Goal: Task Accomplishment & Management: Manage account settings

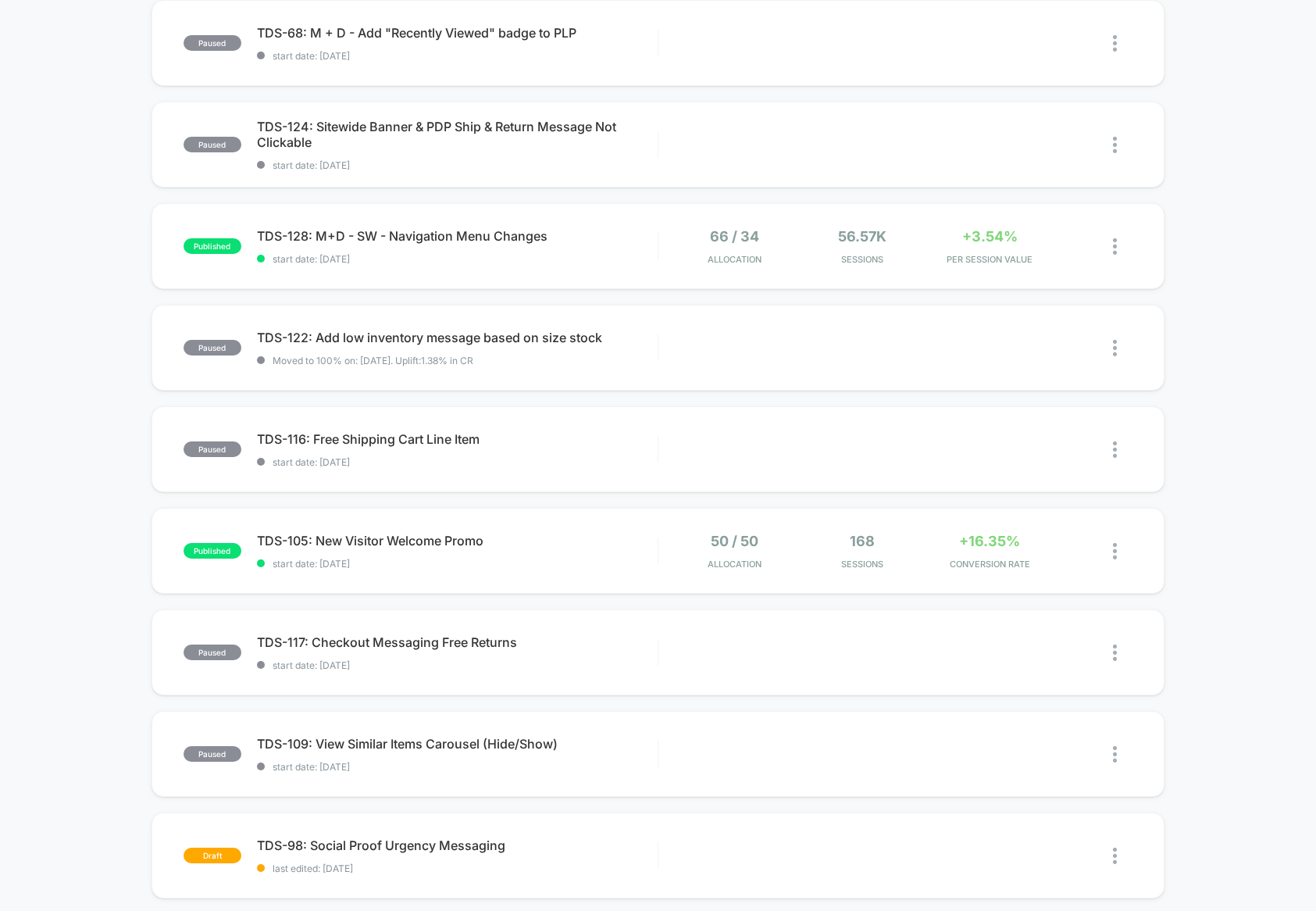
scroll to position [272, 0]
click at [453, 779] on div "paused TDS-109: View Similar Items Carousel (Hide/Show) start date: [DATE] Edit…" at bounding box center [658, 753] width 1013 height 86
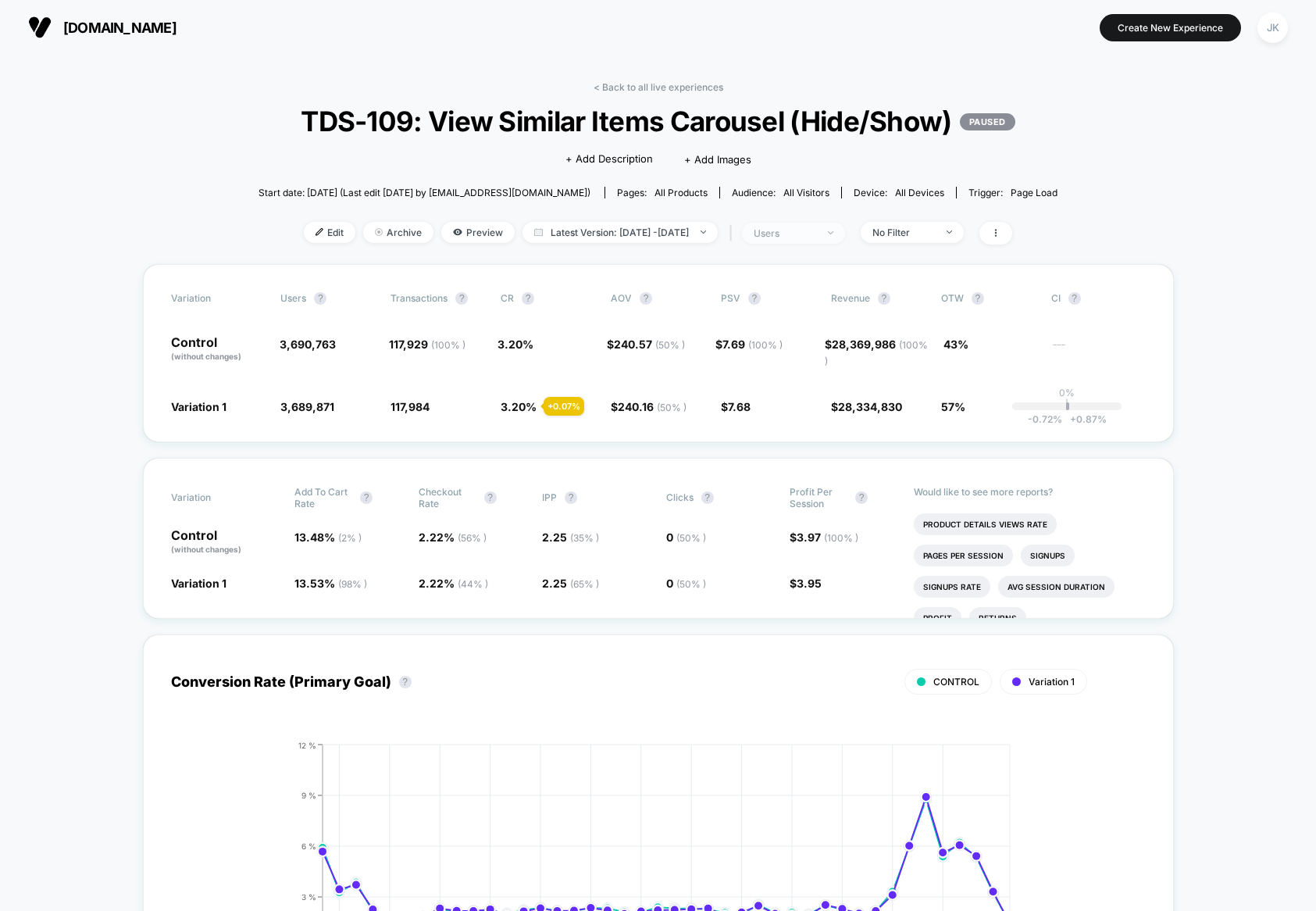
click at [803, 244] on span "users" at bounding box center [793, 233] width 103 height 21
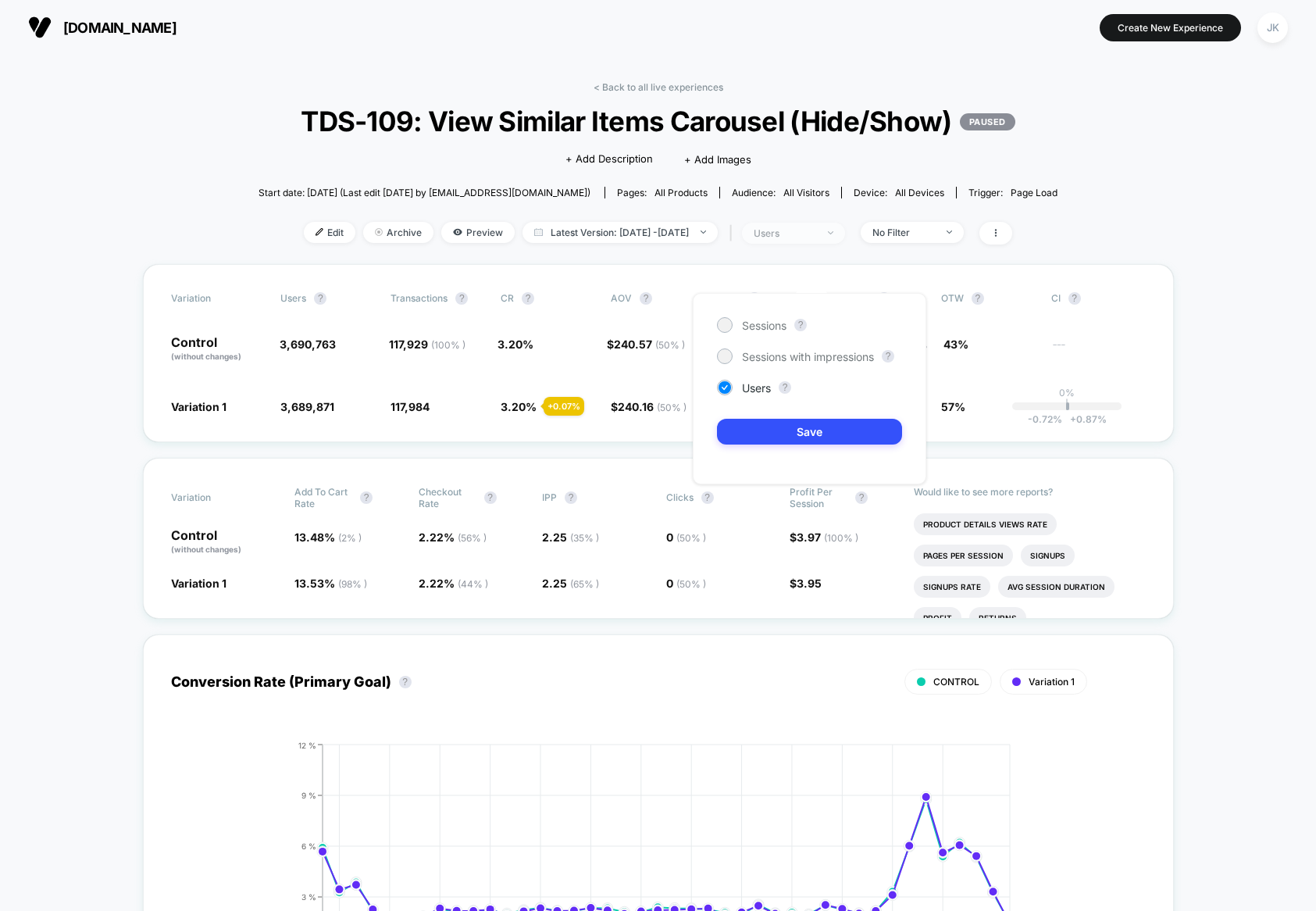
click at [803, 244] on span "users" at bounding box center [793, 233] width 103 height 21
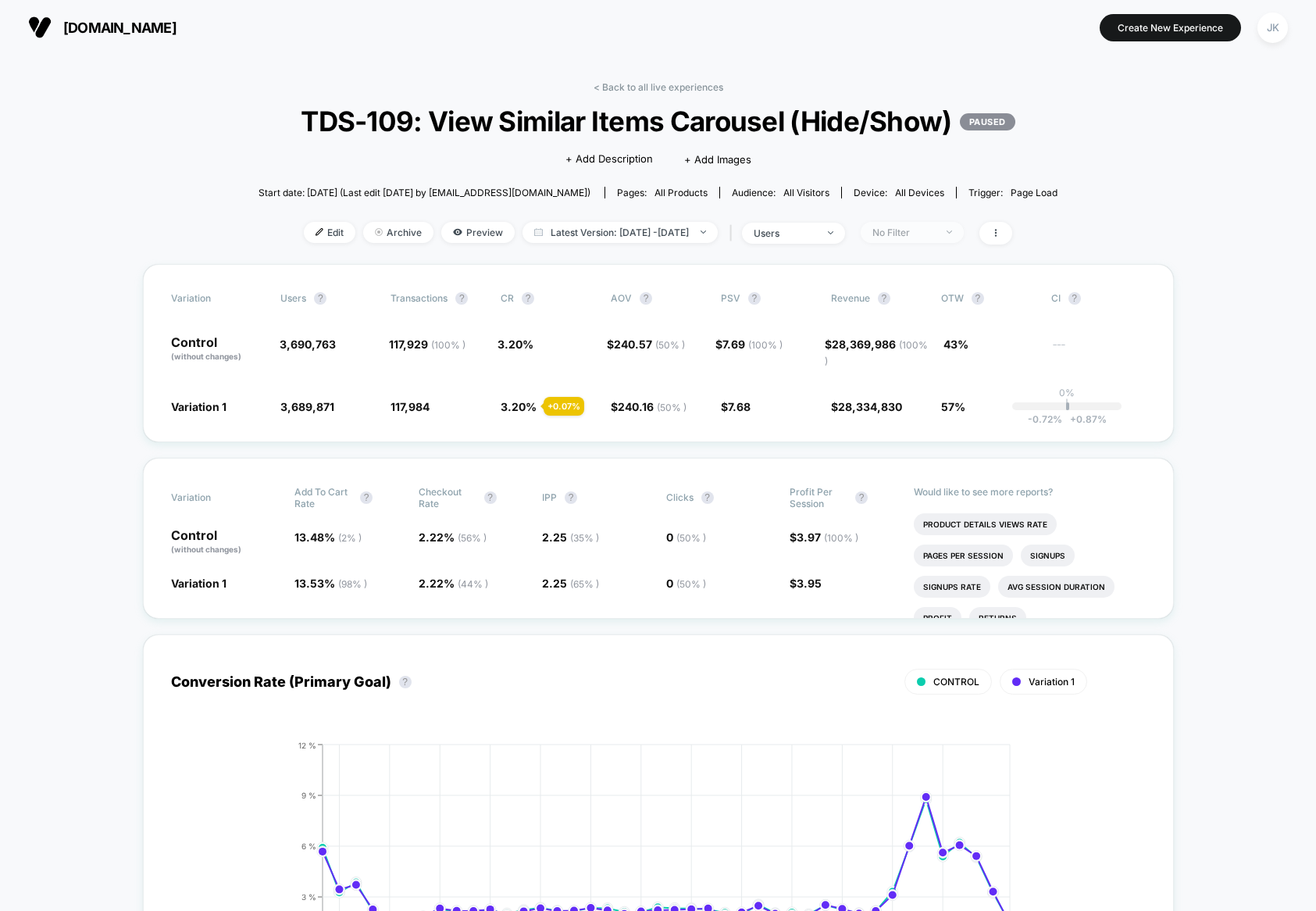
click at [935, 238] on div "No Filter" at bounding box center [904, 232] width 63 height 12
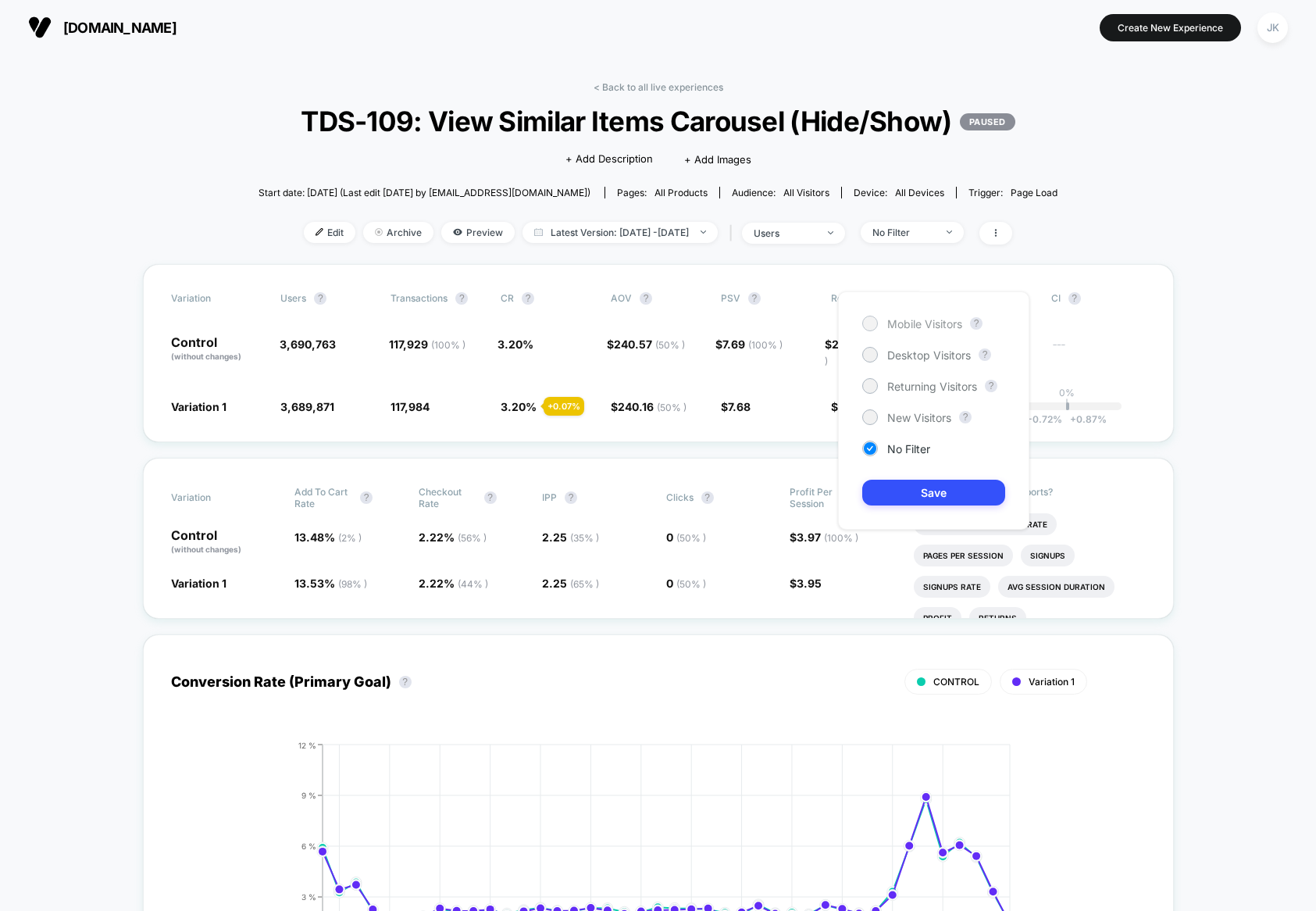
click at [938, 318] on span "Mobile Visitors" at bounding box center [925, 324] width 75 height 13
click at [926, 499] on button "Save" at bounding box center [933, 493] width 143 height 26
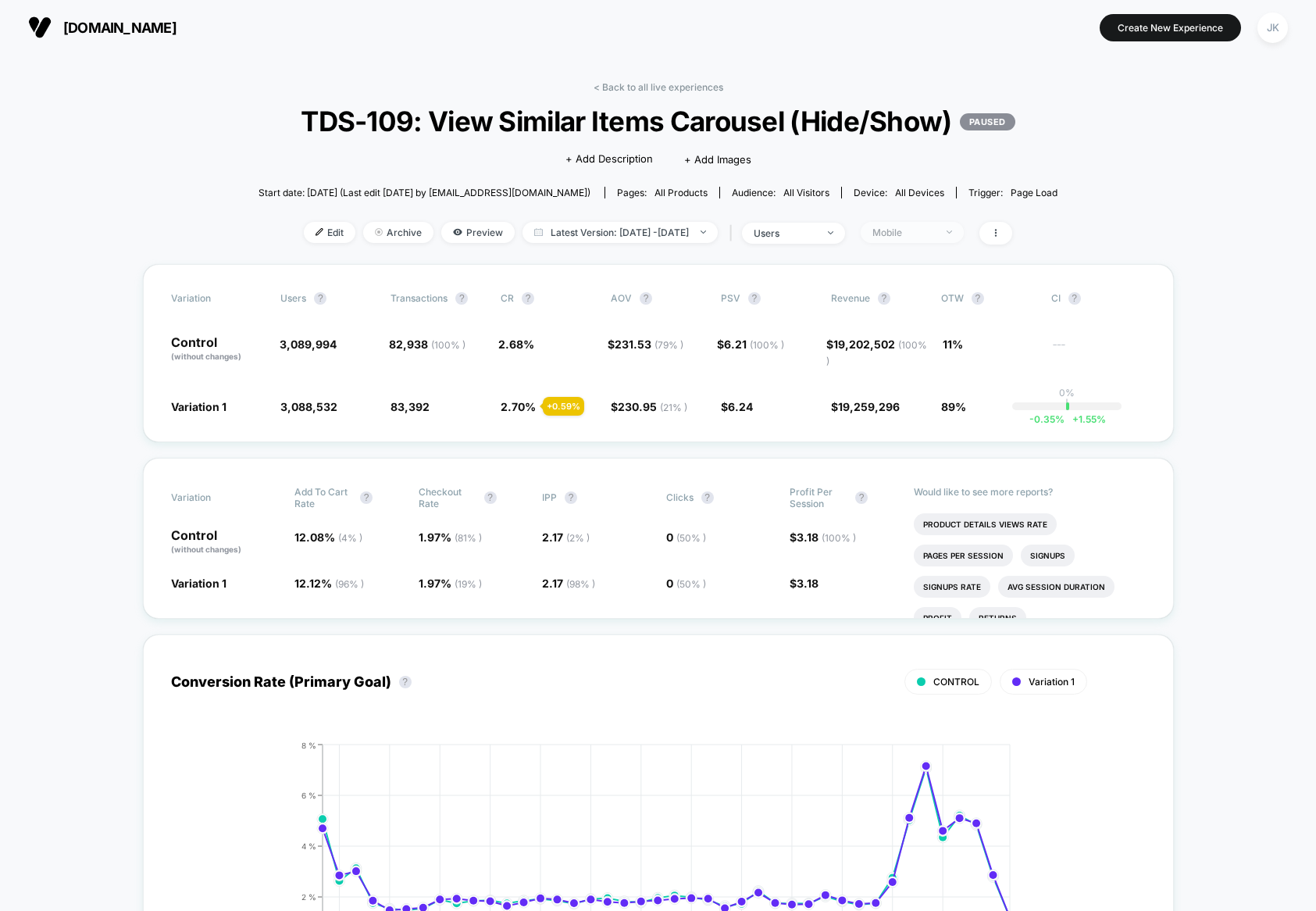
click at [935, 238] on div "Mobile" at bounding box center [904, 232] width 63 height 12
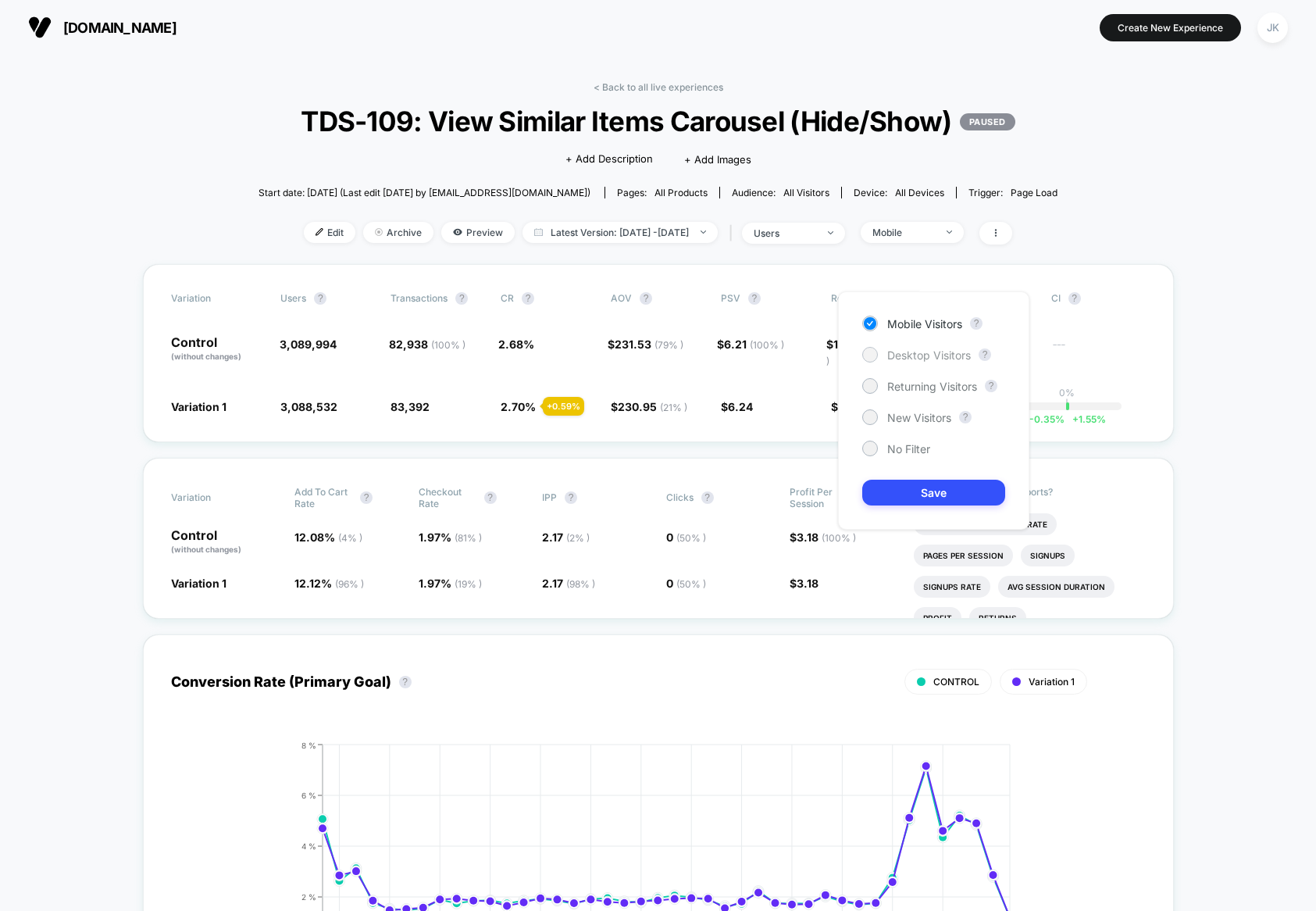
click at [896, 353] on span "Desktop Visitors" at bounding box center [929, 355] width 84 height 13
click at [942, 499] on button "Save" at bounding box center [933, 493] width 143 height 26
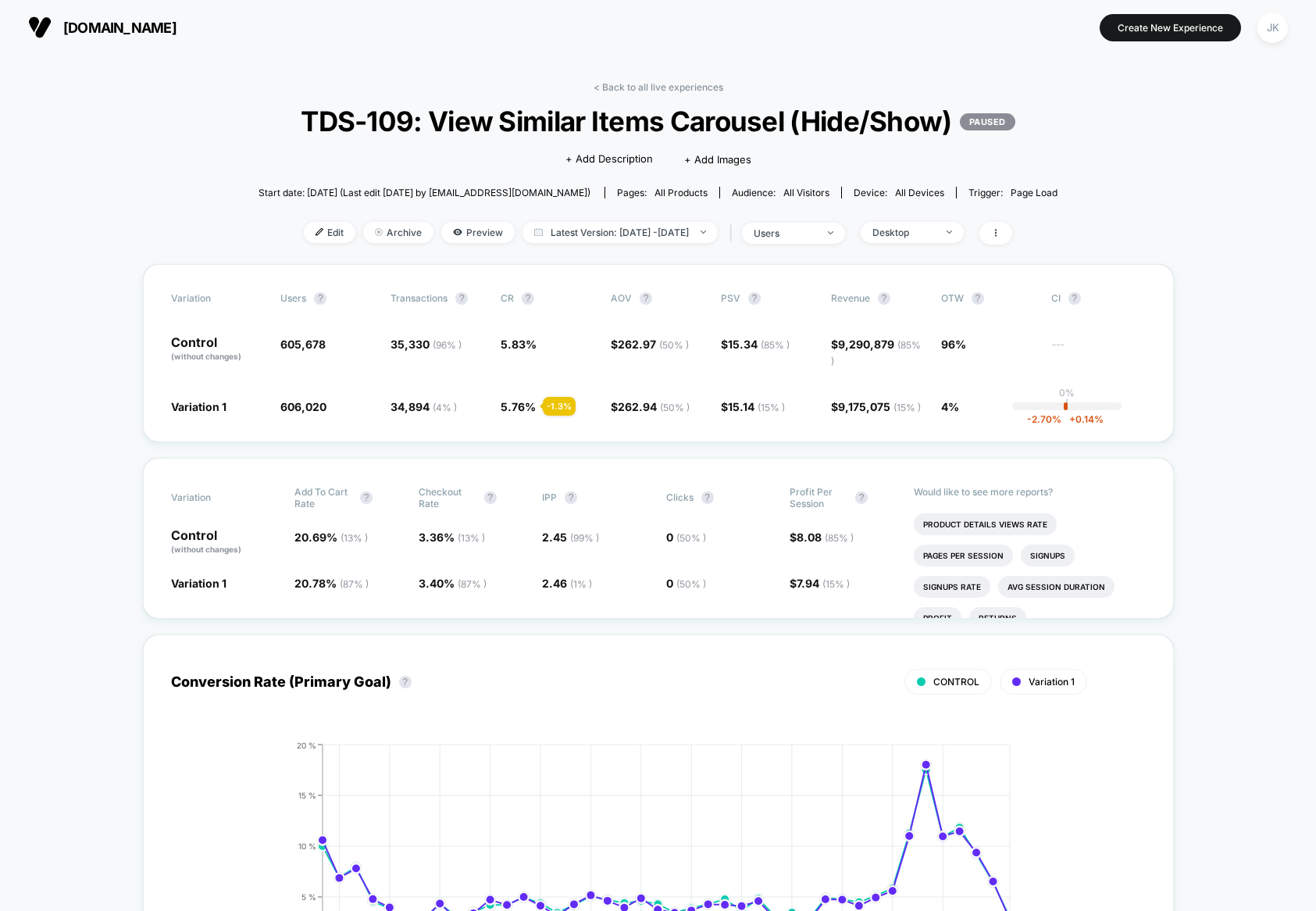
click at [113, 29] on span "[DOMAIN_NAME]" at bounding box center [120, 28] width 113 height 17
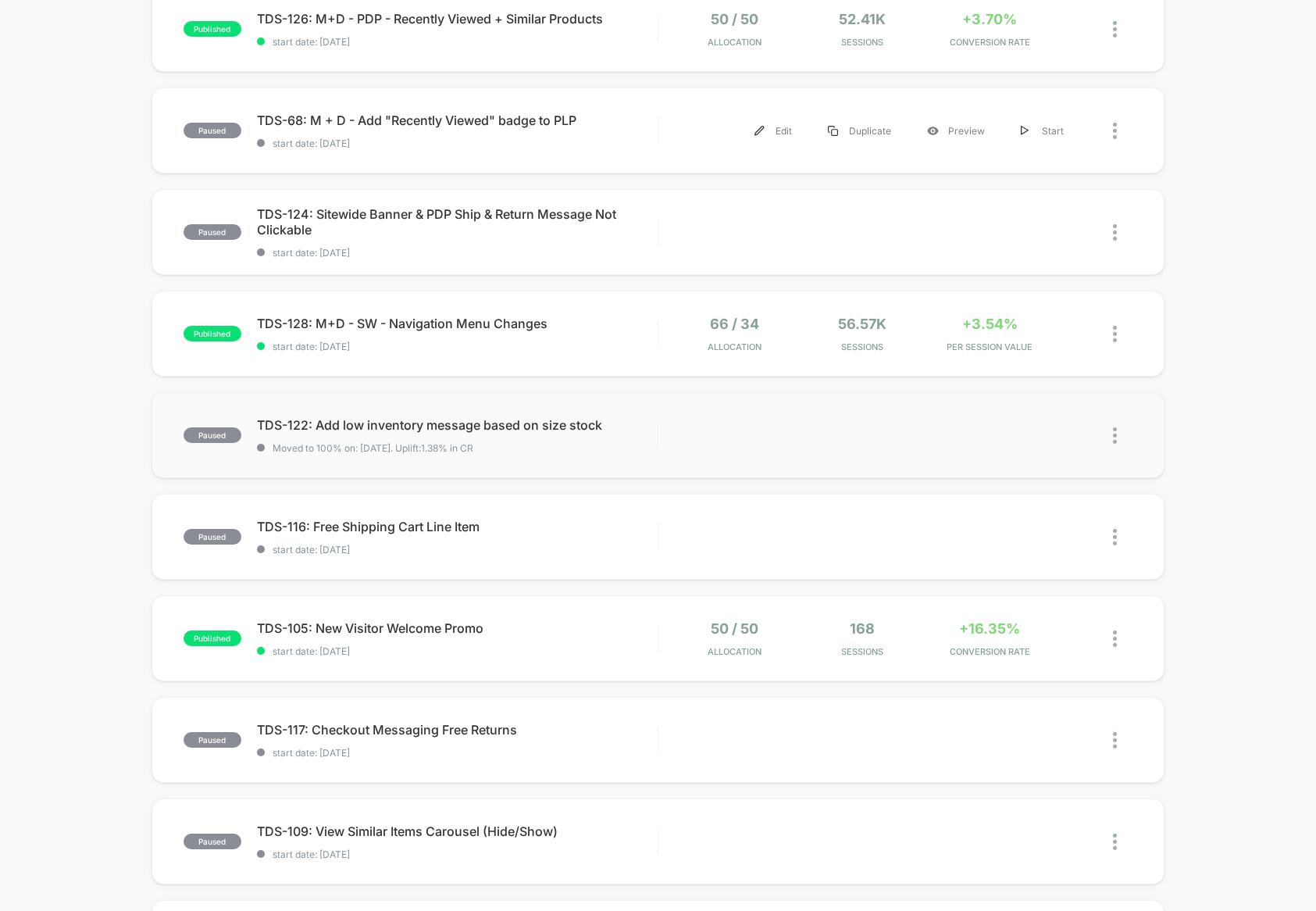
scroll to position [229, 0]
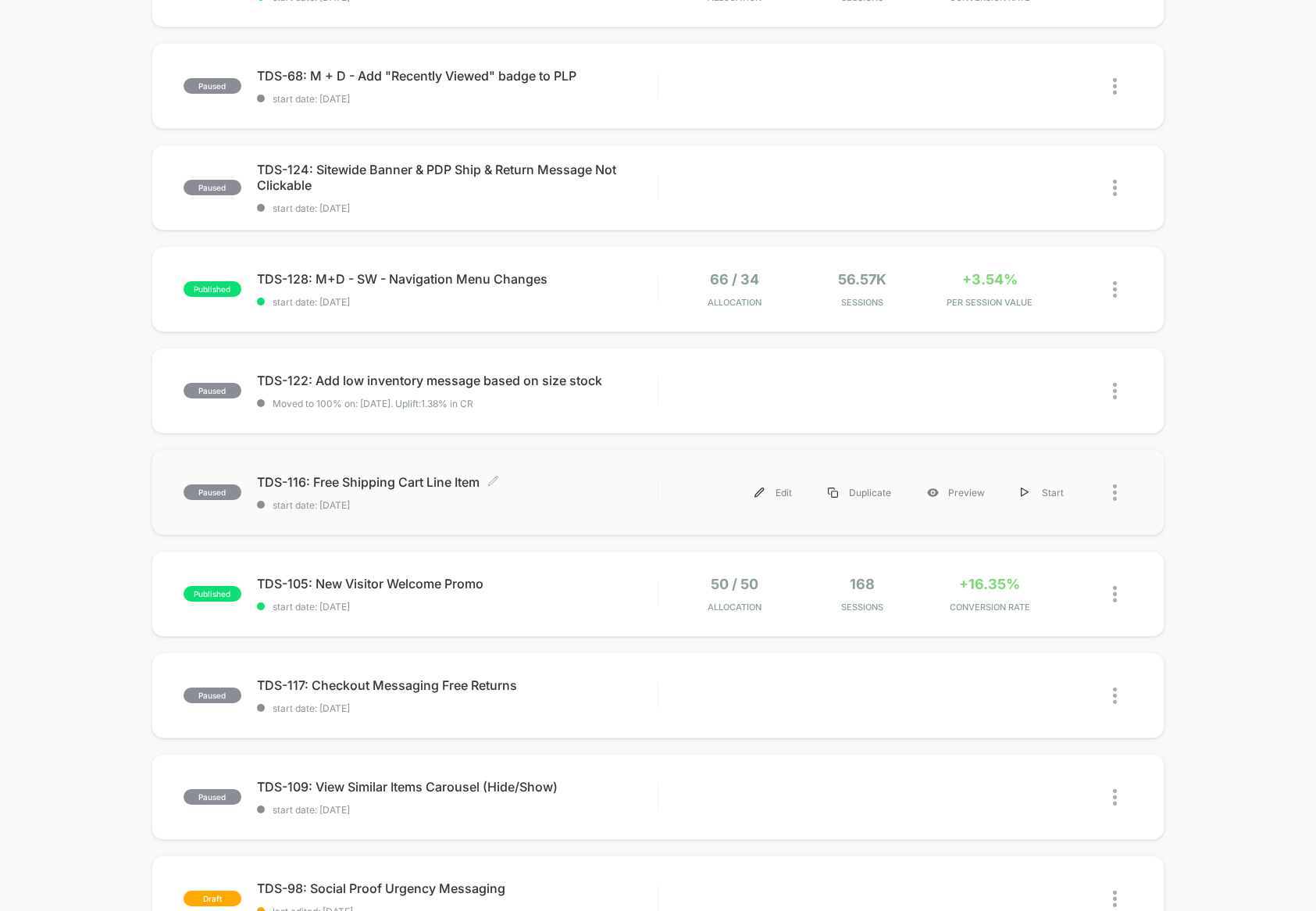
click at [433, 510] on span "start date: [DATE]" at bounding box center [457, 505] width 400 height 12
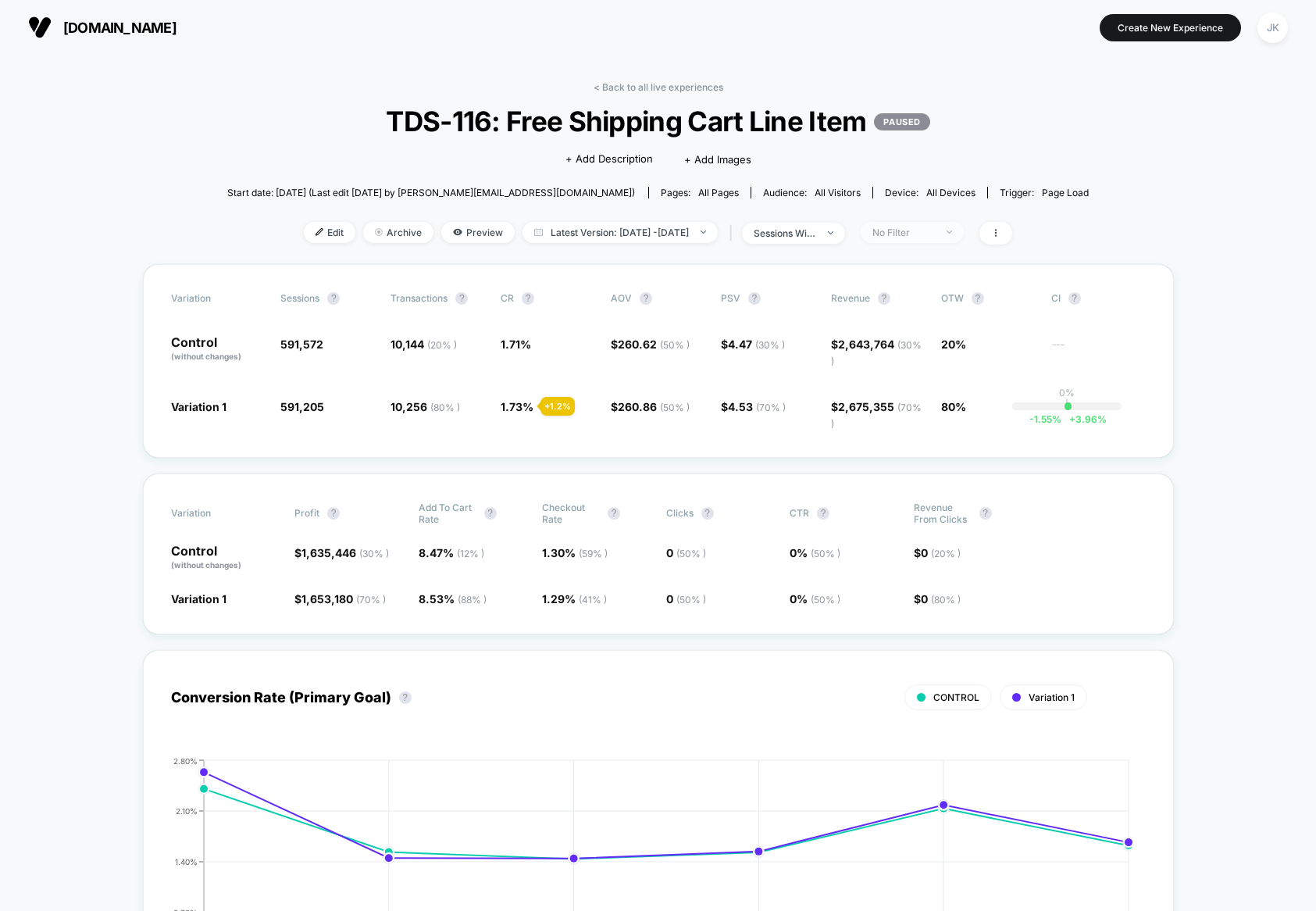
click at [934, 228] on div "No Filter" at bounding box center [904, 232] width 63 height 12
click at [926, 291] on span "Mobile Visitors" at bounding box center [928, 291] width 75 height 13
click at [933, 471] on button "Save" at bounding box center [937, 459] width 143 height 26
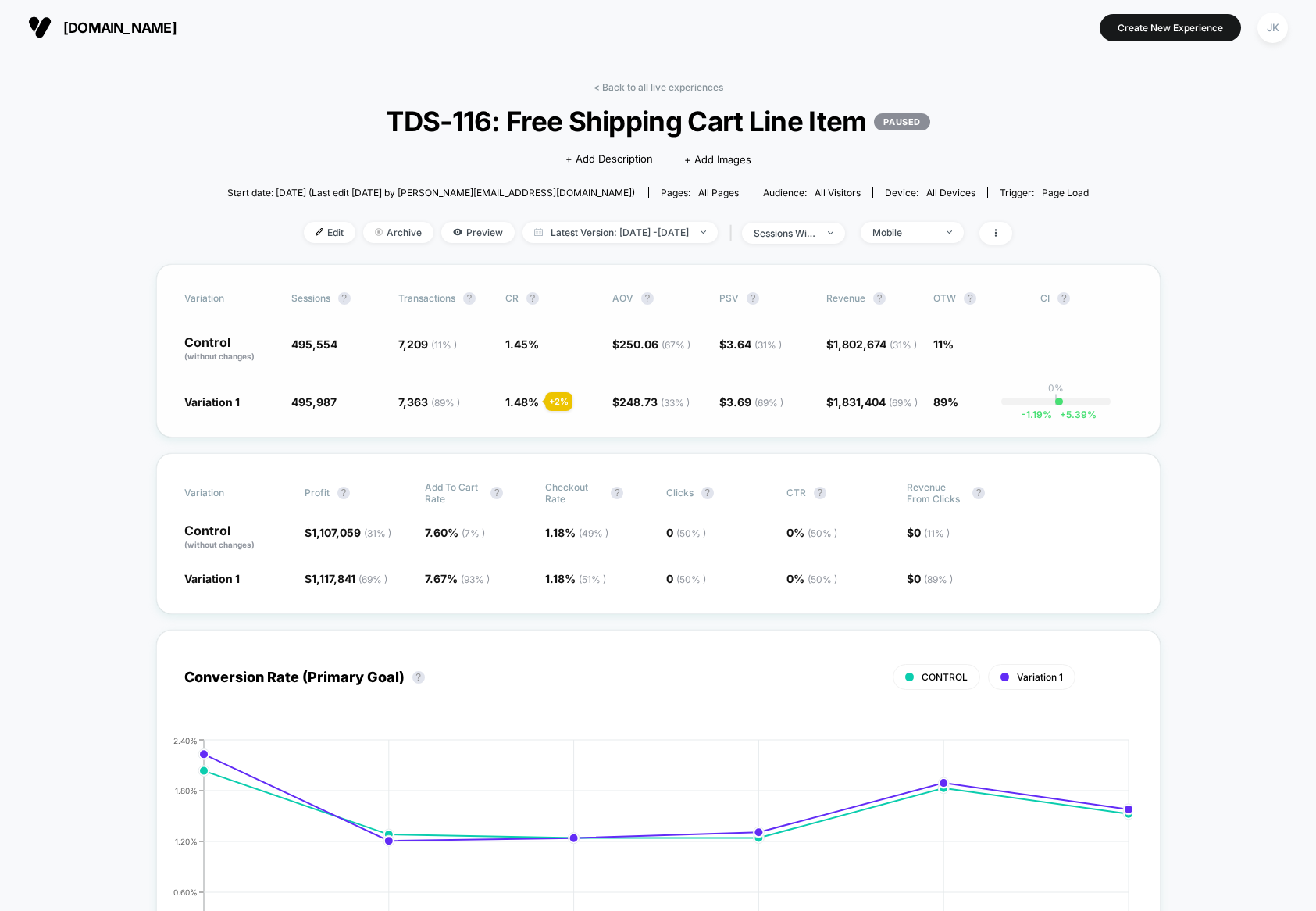
drag, startPoint x: 939, startPoint y: 403, endPoint x: 974, endPoint y: 404, distance: 35.0
click at [974, 404] on div "Variation 1 495,987 + 0.09 % 7,363 ( 89 % ) + 2 % 1.48 % + 2 % $ 248.73 ( 33 % …" at bounding box center [658, 401] width 948 height 16
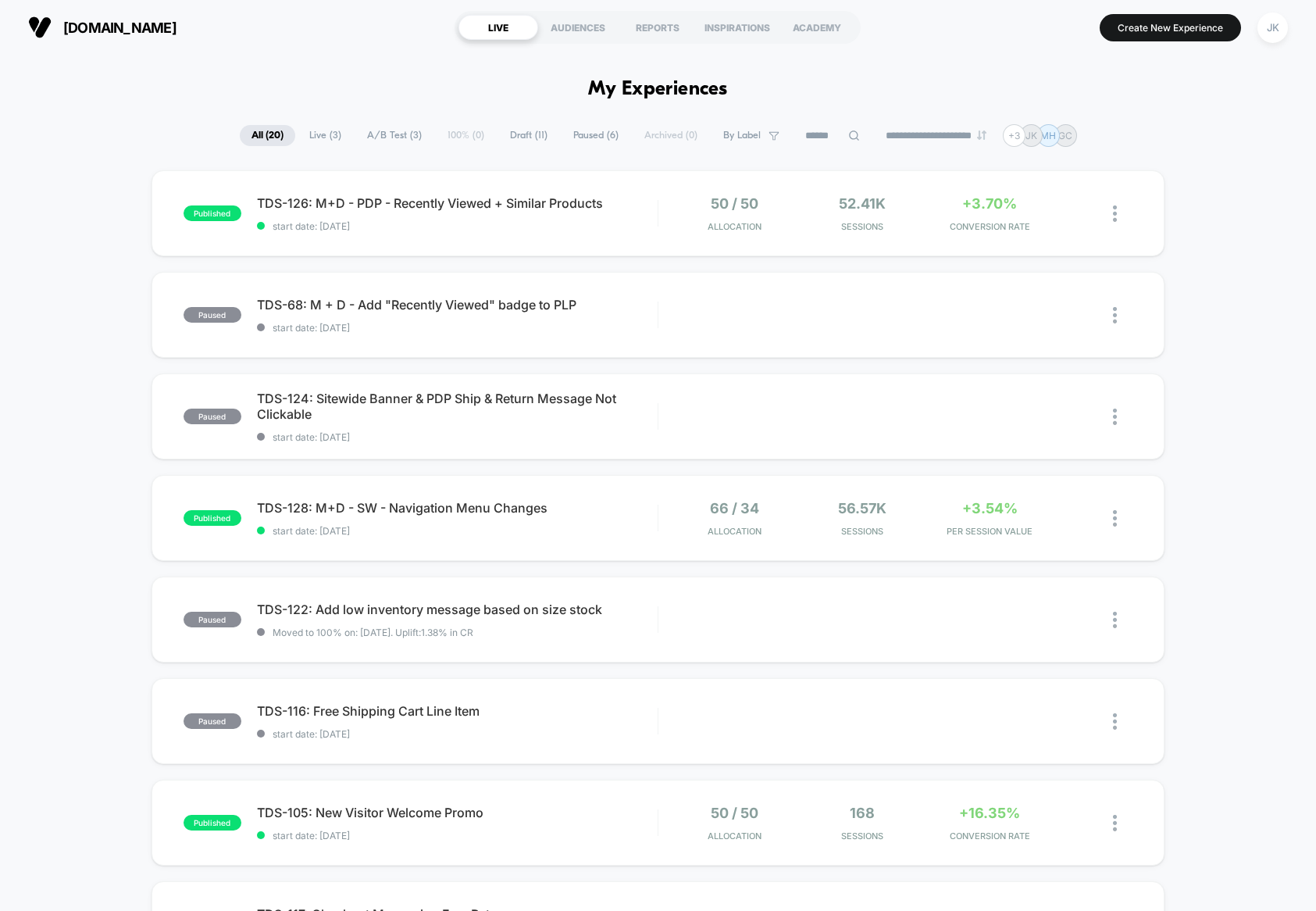
scroll to position [282, 0]
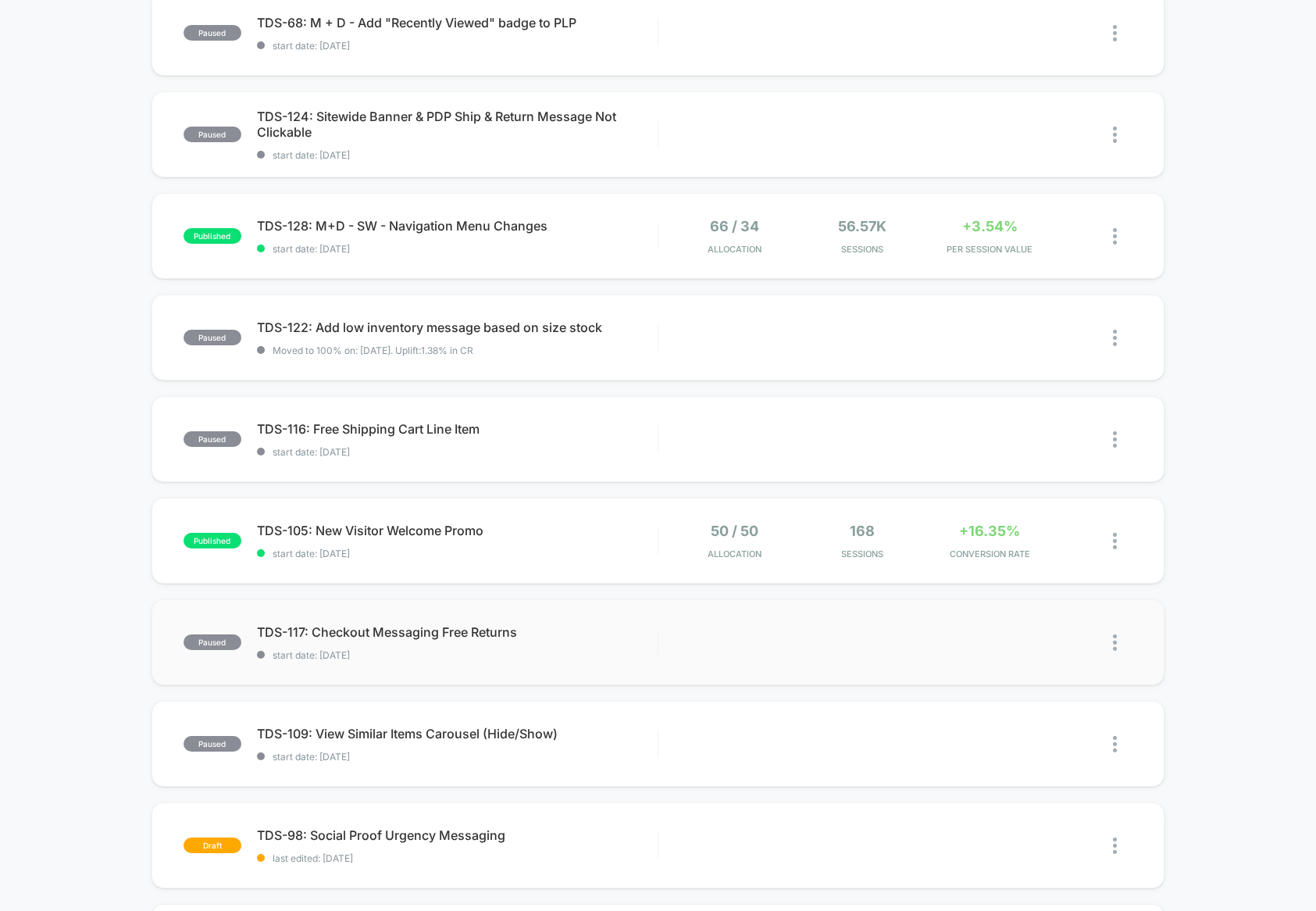
click at [596, 647] on div "TDS-117: Checkout Messaging Free Returns start date: [DATE]" at bounding box center [457, 643] width 400 height 37
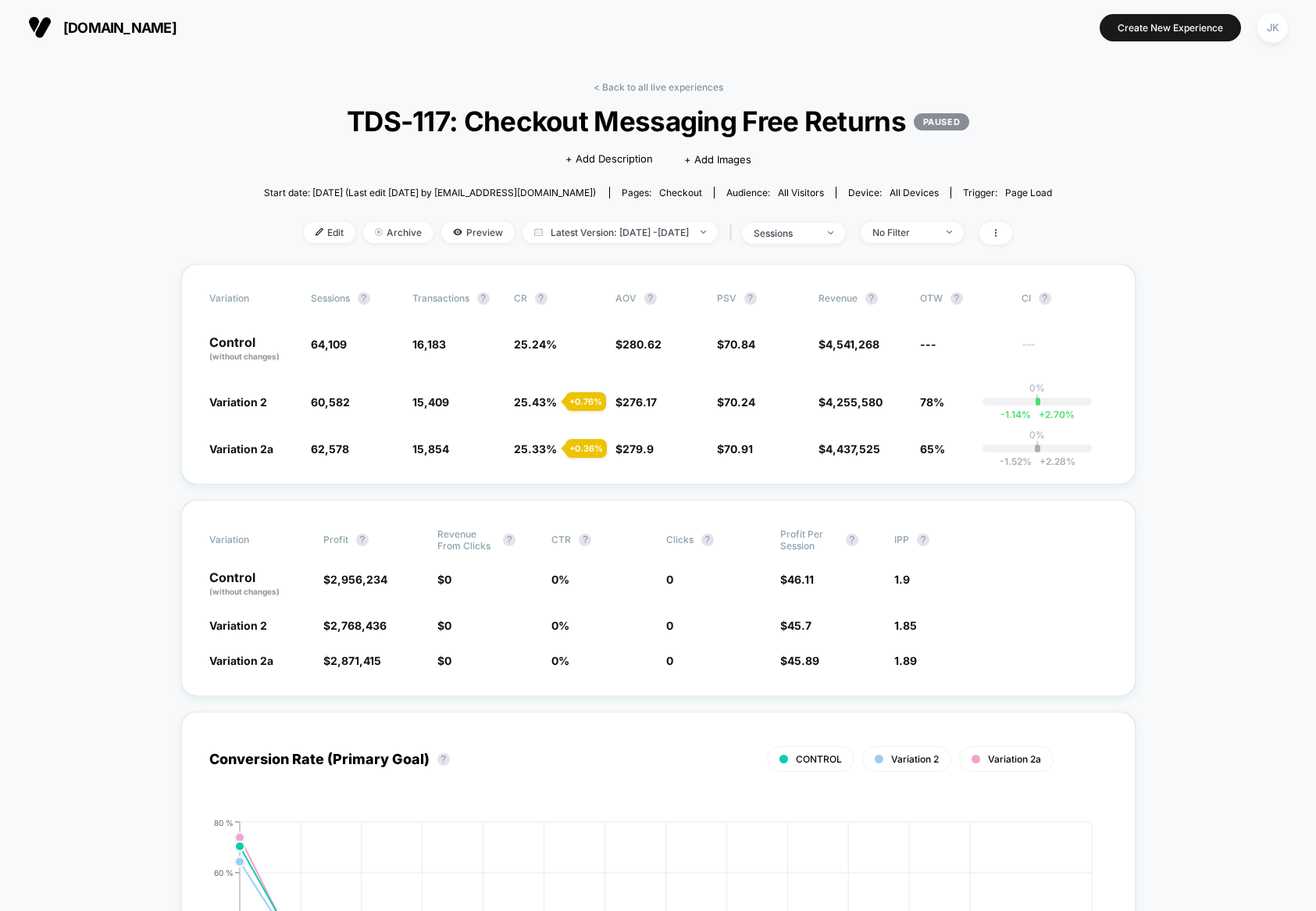
click at [116, 33] on span "[DOMAIN_NAME]" at bounding box center [120, 28] width 113 height 17
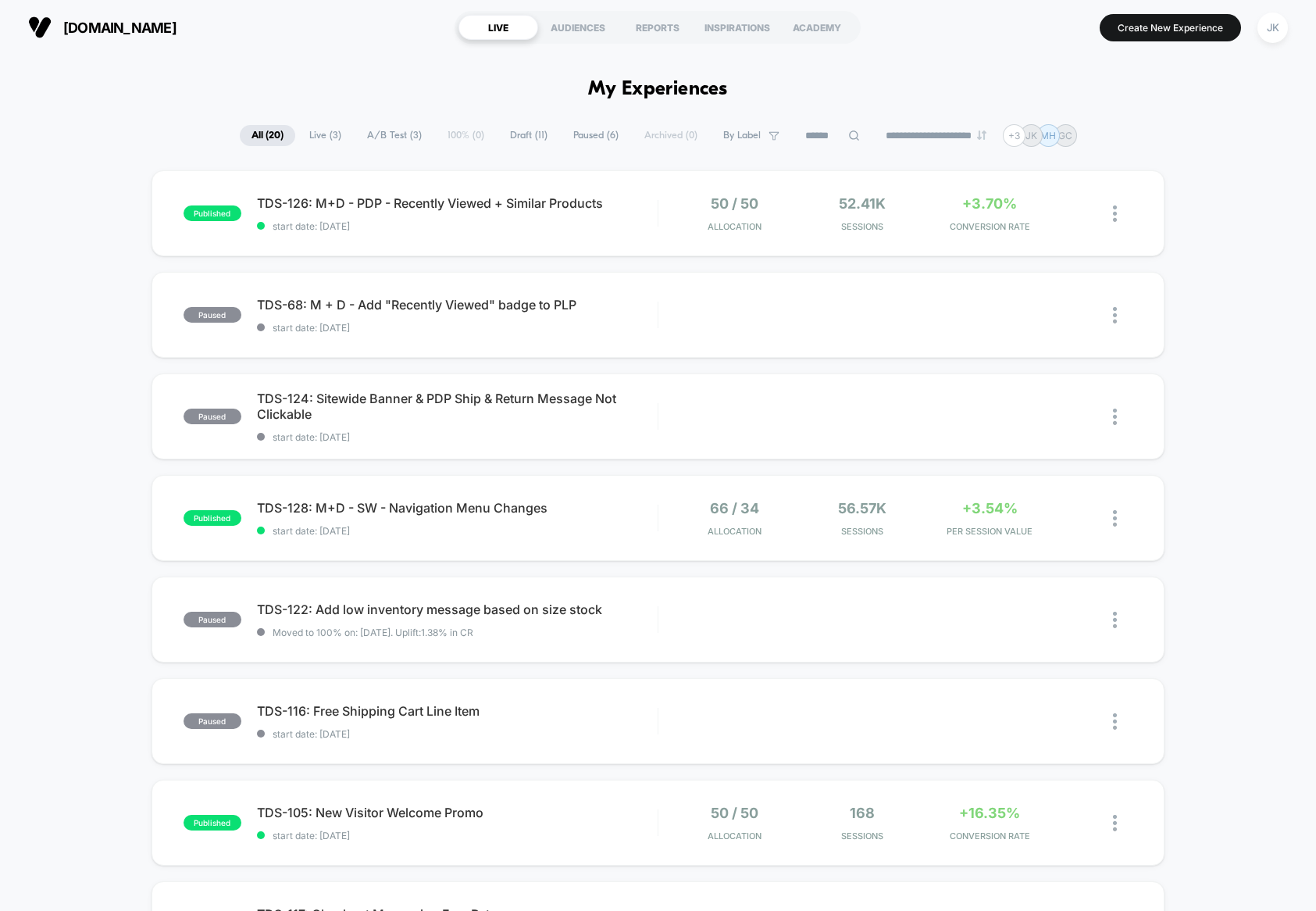
click at [319, 136] on span "Live ( 3 )" at bounding box center [325, 135] width 55 height 21
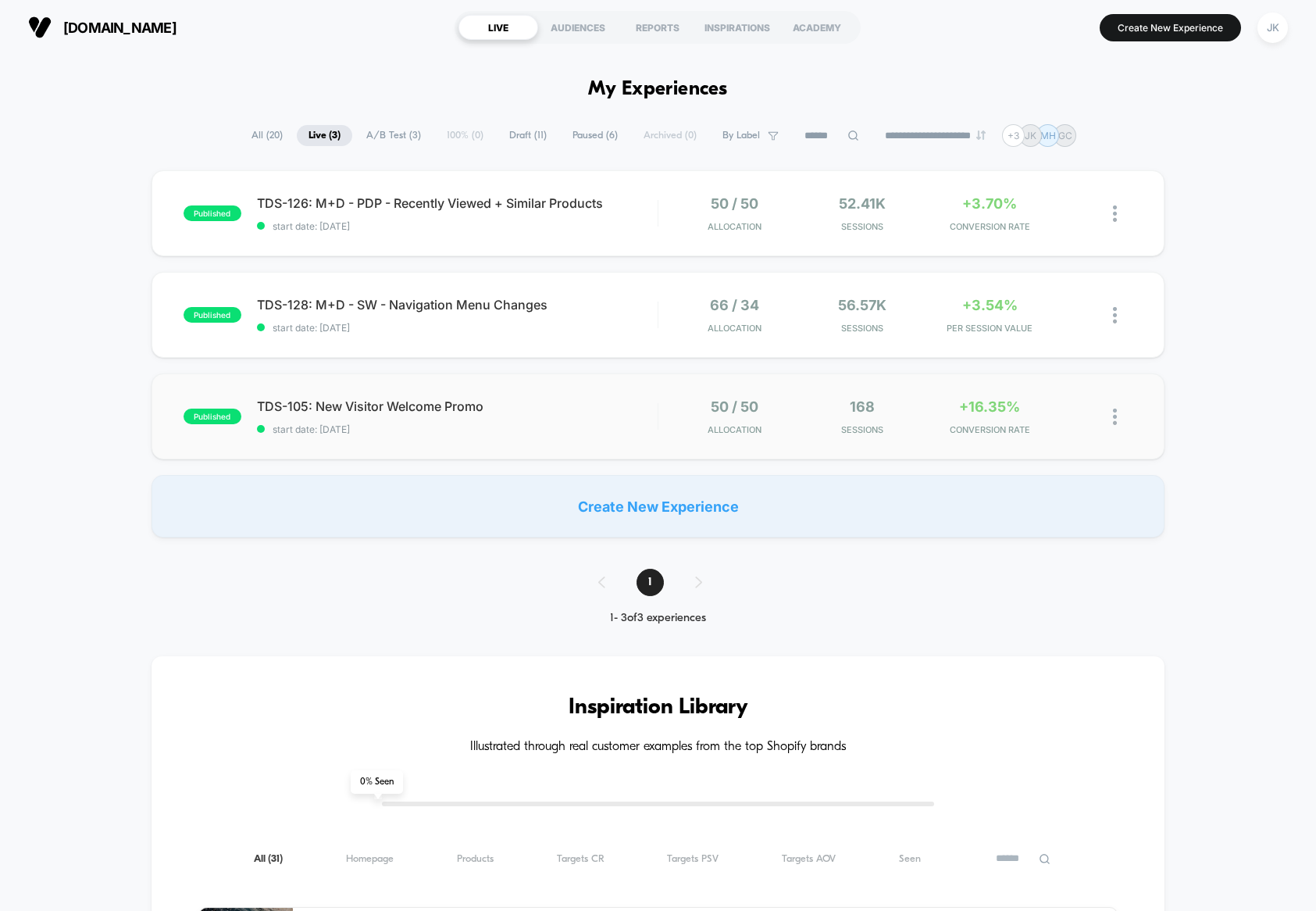
click at [619, 437] on div "published TDS-105: New Visitor Welcome Promo start date: [DATE] 50 / 50 Allocat…" at bounding box center [658, 417] width 1013 height 86
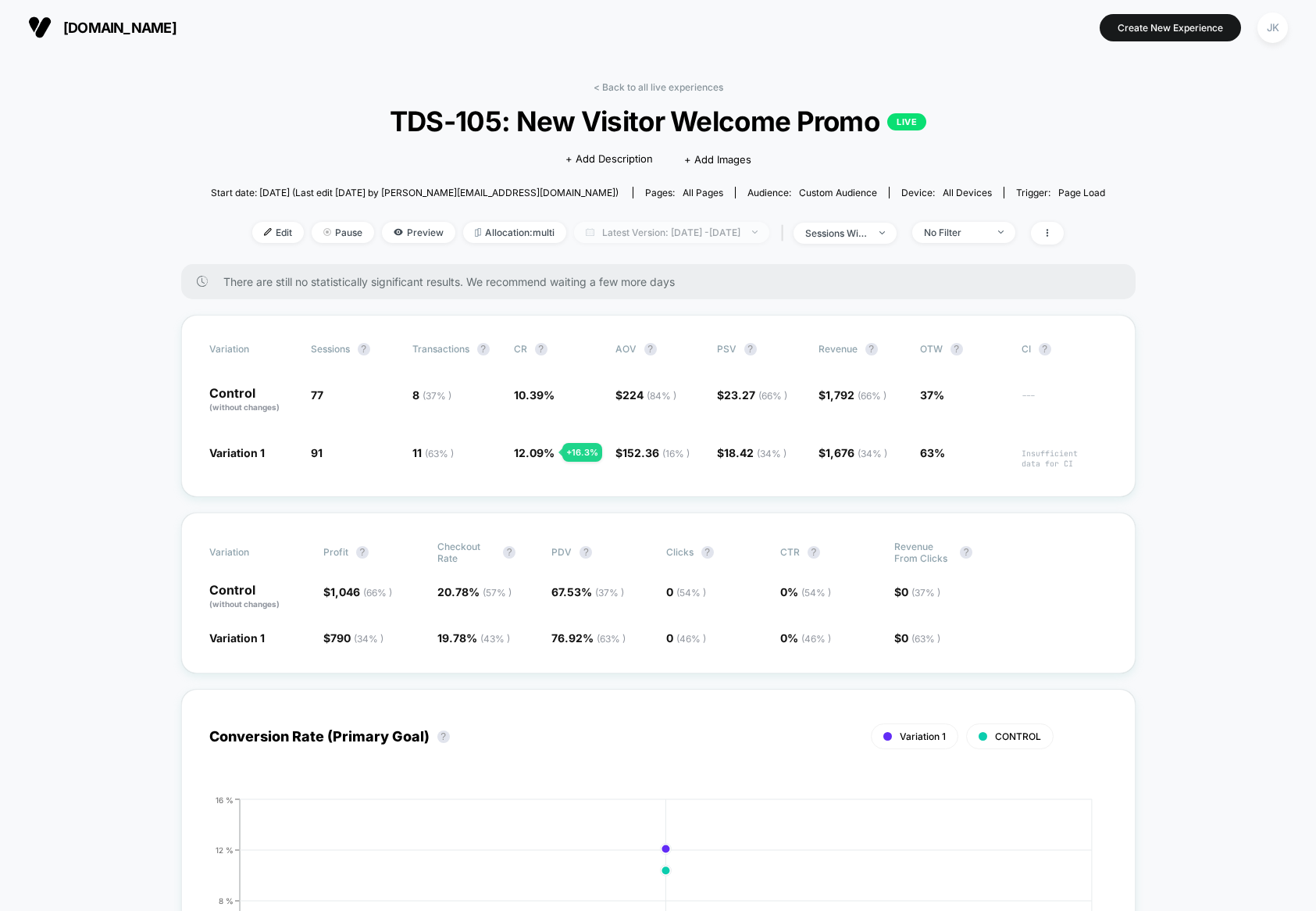
click at [601, 227] on span "Latest Version: [DATE] - [DATE]" at bounding box center [671, 232] width 195 height 21
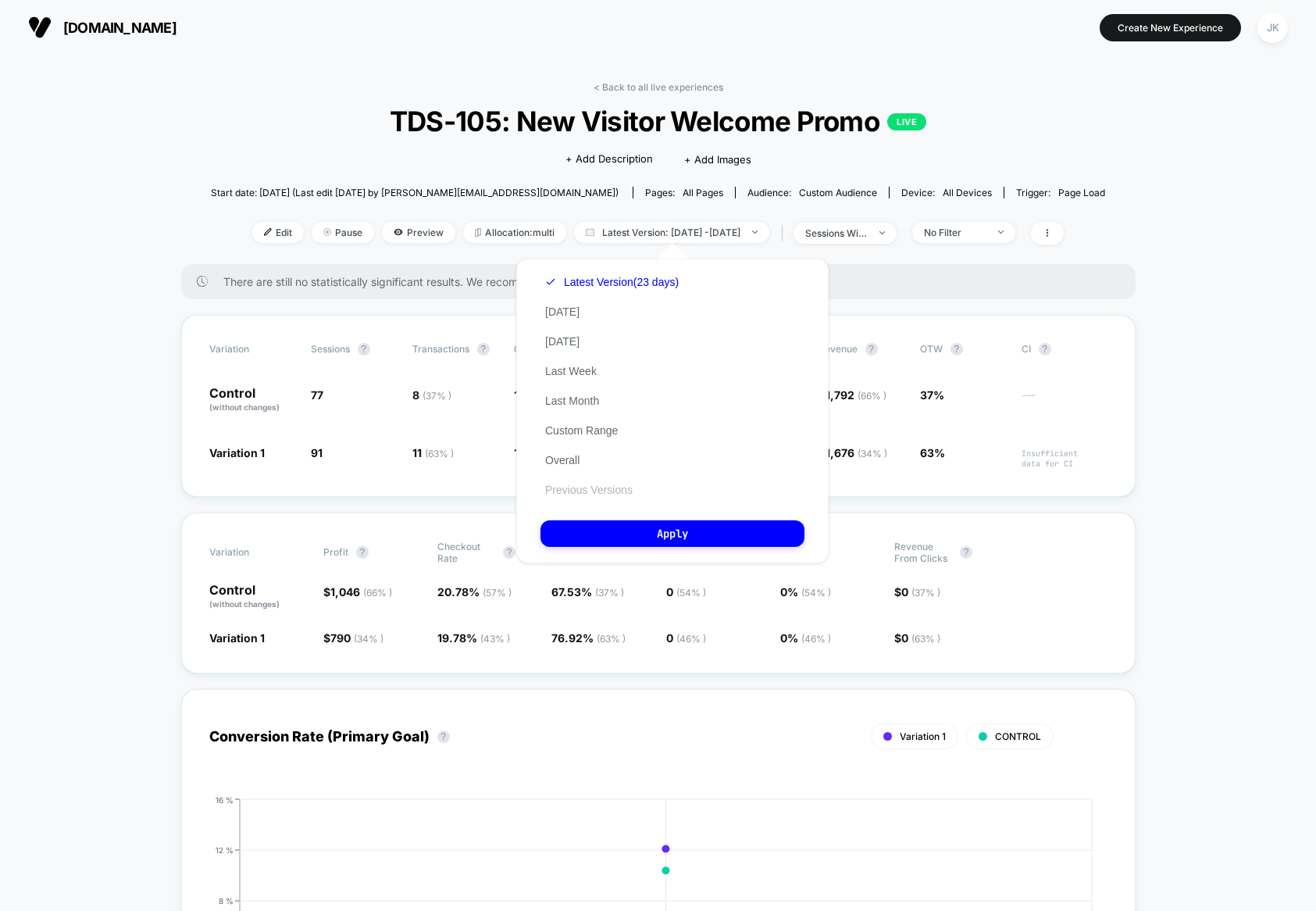
click at [610, 492] on button "Previous Versions" at bounding box center [589, 489] width 97 height 14
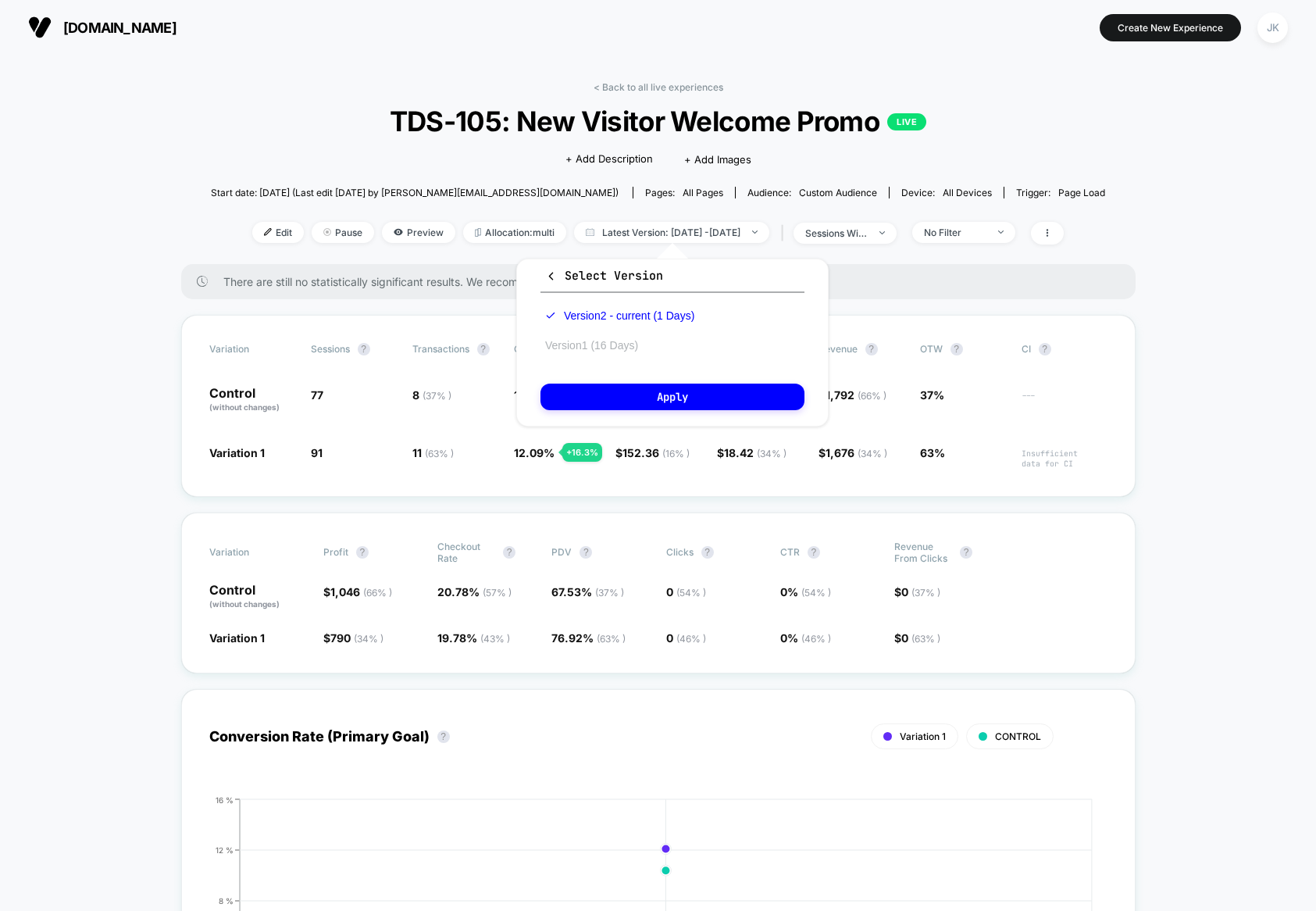
click at [582, 342] on button "Version 1 (16 Days)" at bounding box center [591, 345] width 102 height 14
click at [630, 401] on button "Apply" at bounding box center [672, 397] width 264 height 27
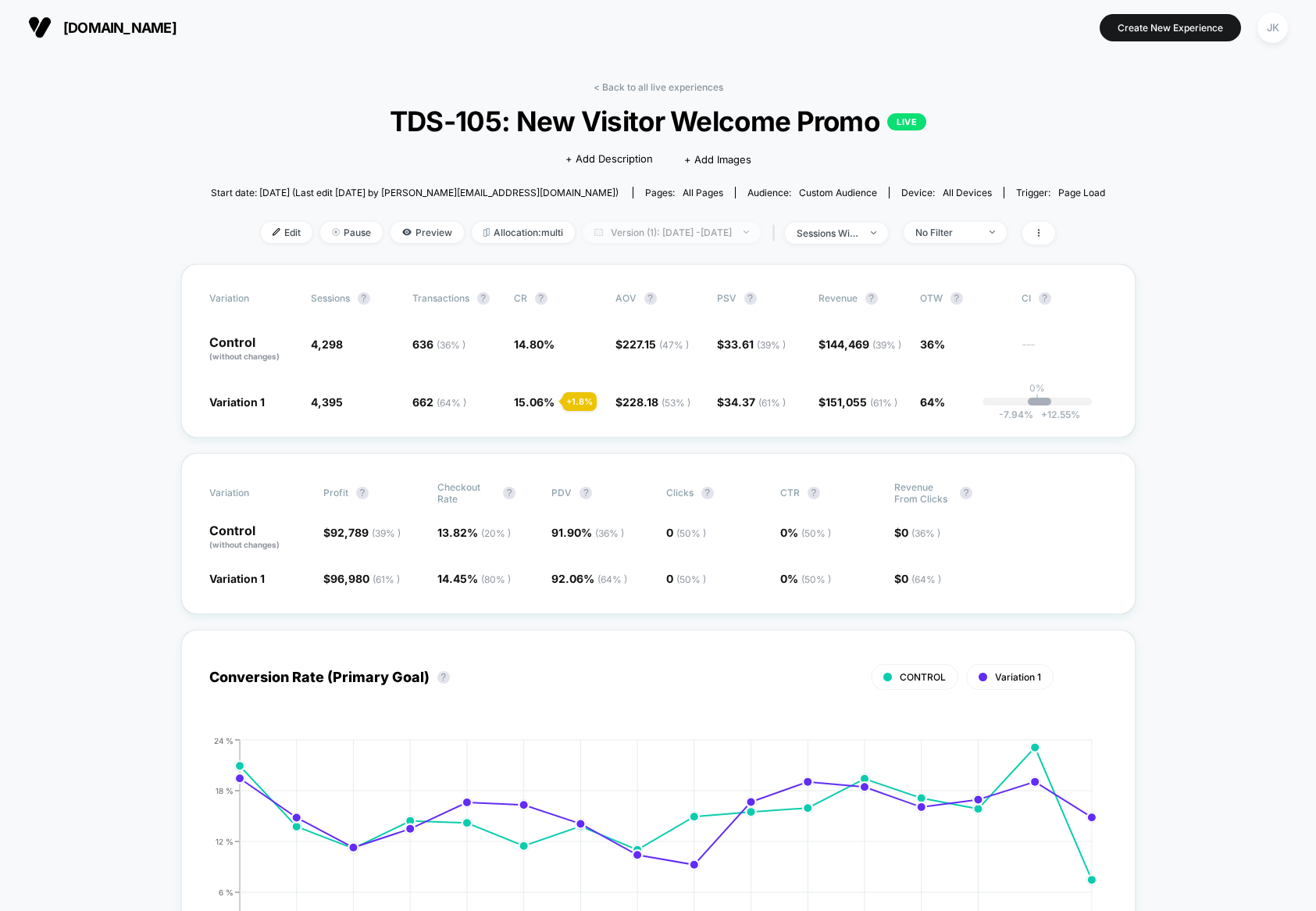
click at [649, 225] on span "Version (1): [DATE] - [DATE]" at bounding box center [672, 232] width 178 height 21
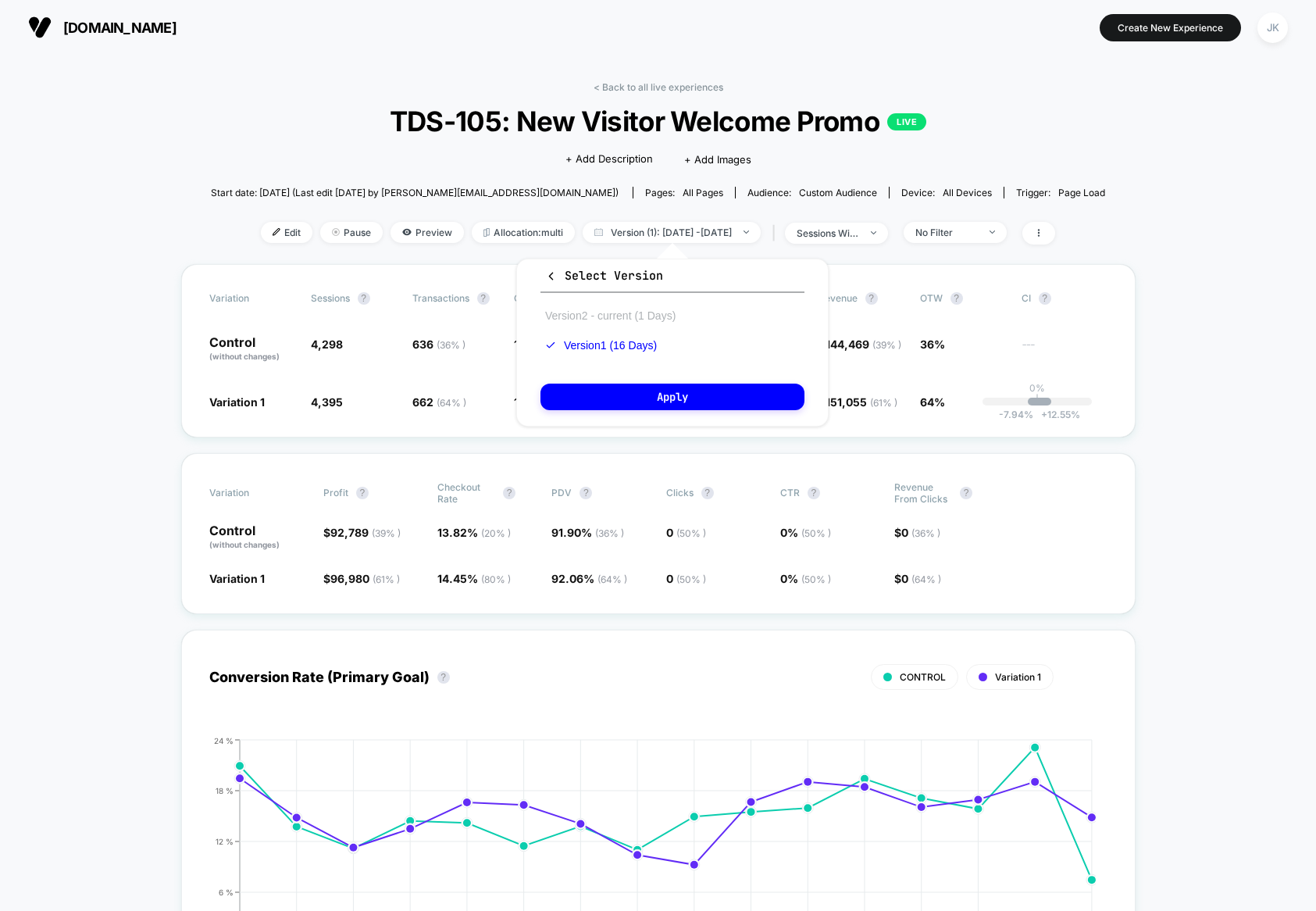
click at [618, 320] on button "Version 2 - current (1 Days)" at bounding box center [610, 315] width 140 height 14
click at [650, 405] on button "Apply" at bounding box center [672, 397] width 264 height 27
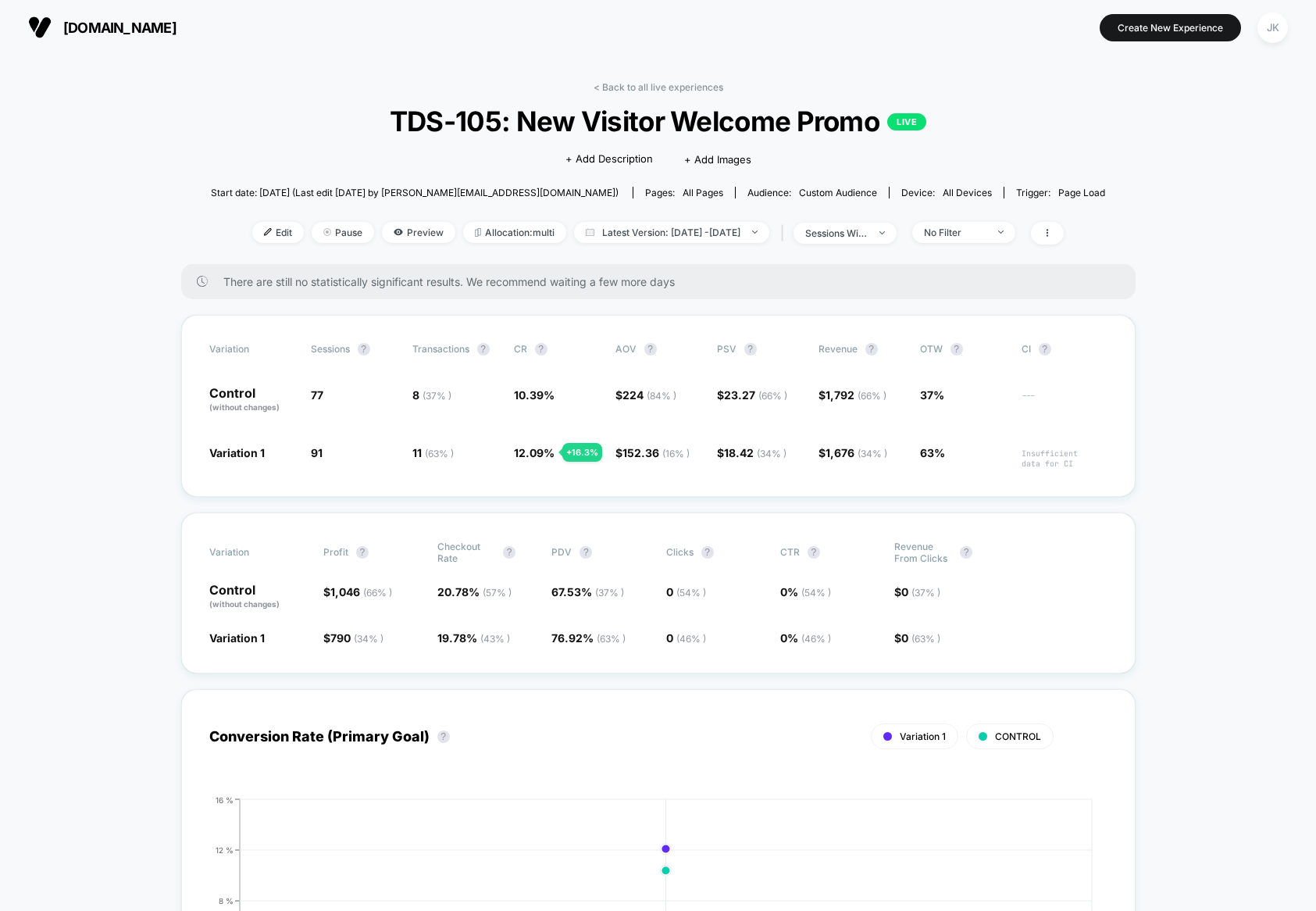
click at [111, 29] on span "[DOMAIN_NAME]" at bounding box center [120, 28] width 113 height 17
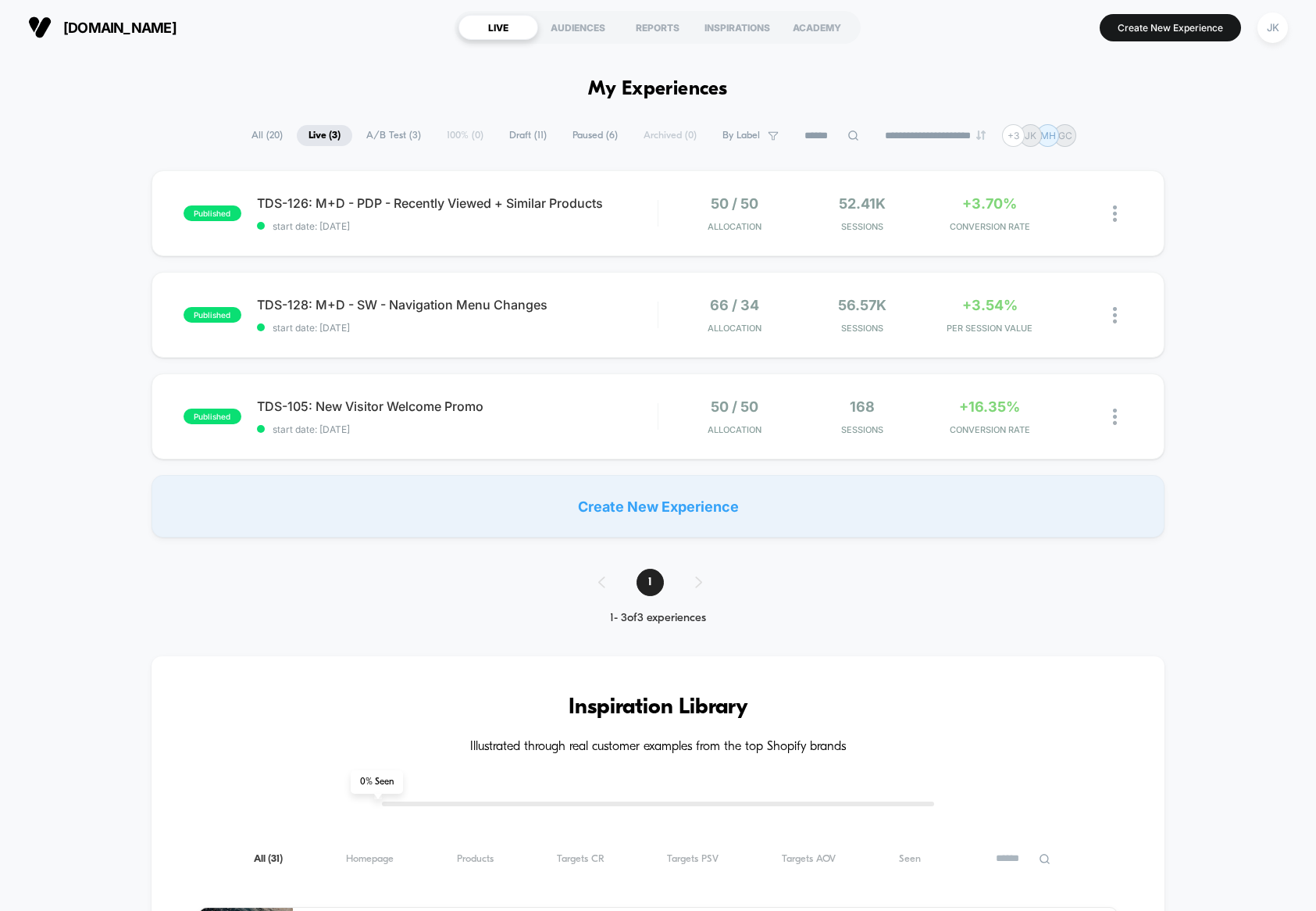
click at [500, 138] on span "Draft ( 11 )" at bounding box center [528, 135] width 61 height 21
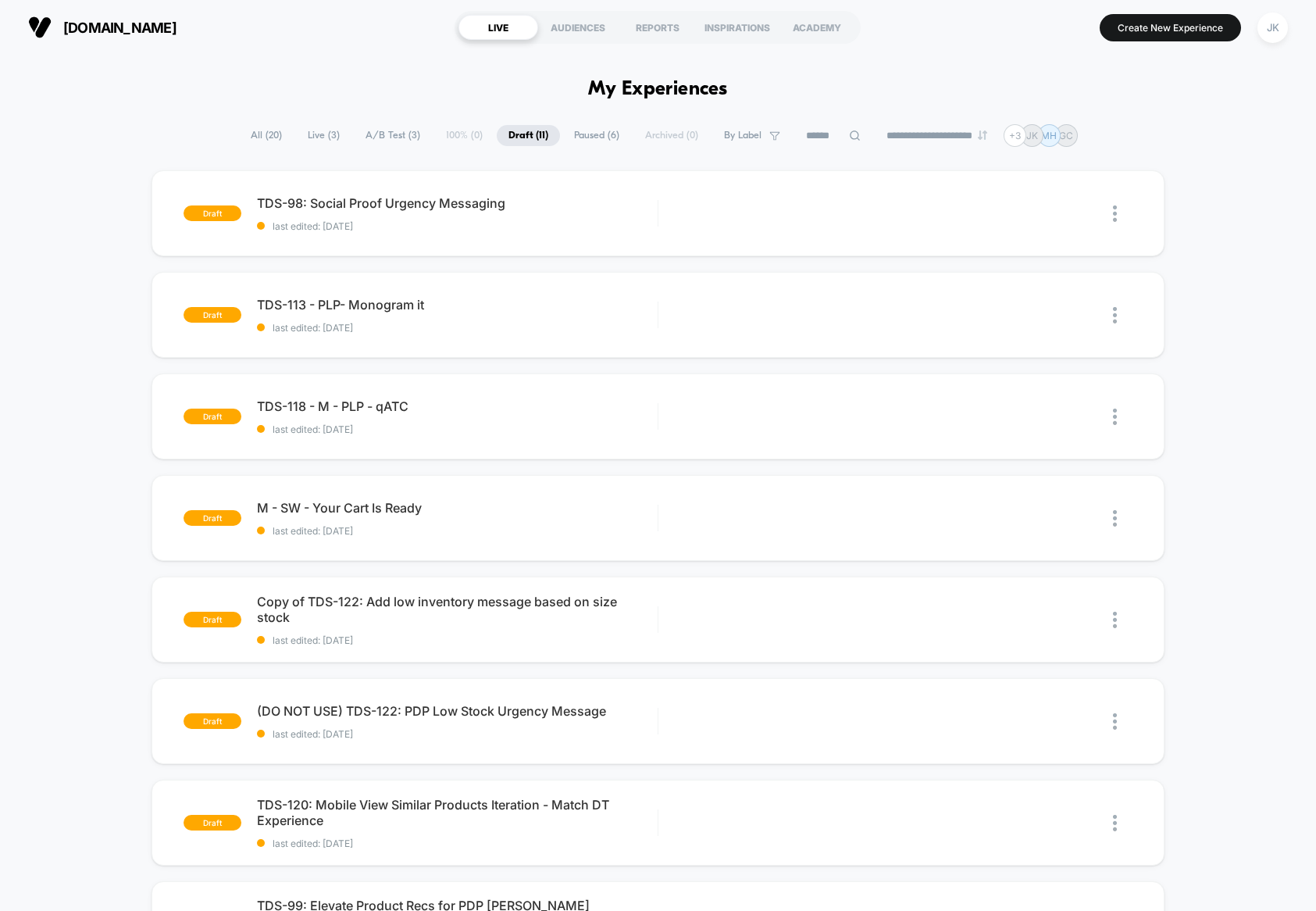
click at [587, 137] on span "Paused ( 6 )" at bounding box center [596, 135] width 69 height 21
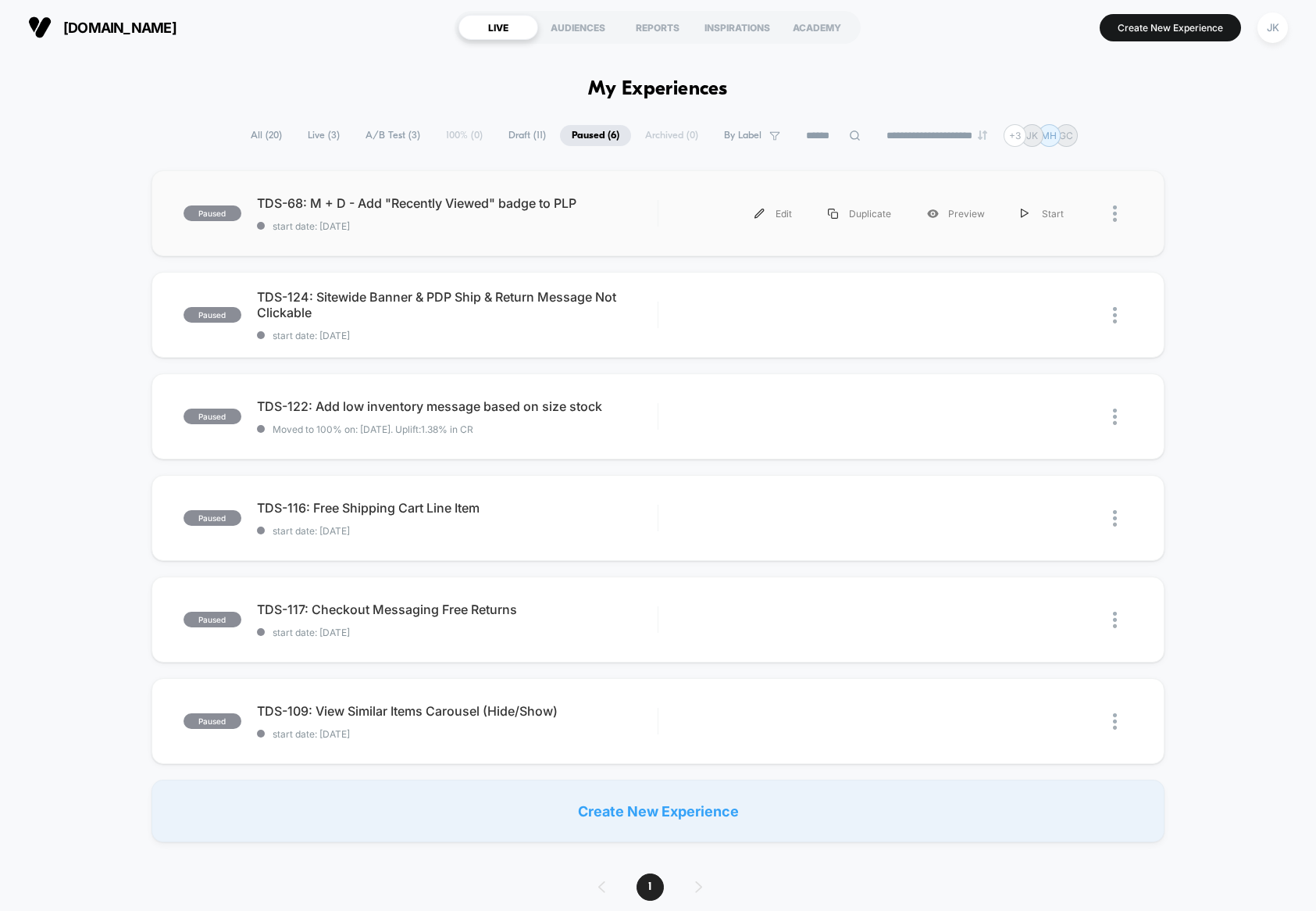
click at [209, 178] on div "paused TDS-68: M + D - Add "Recently Viewed" badge to PLP start date: [DATE] Ed…" at bounding box center [658, 213] width 1013 height 86
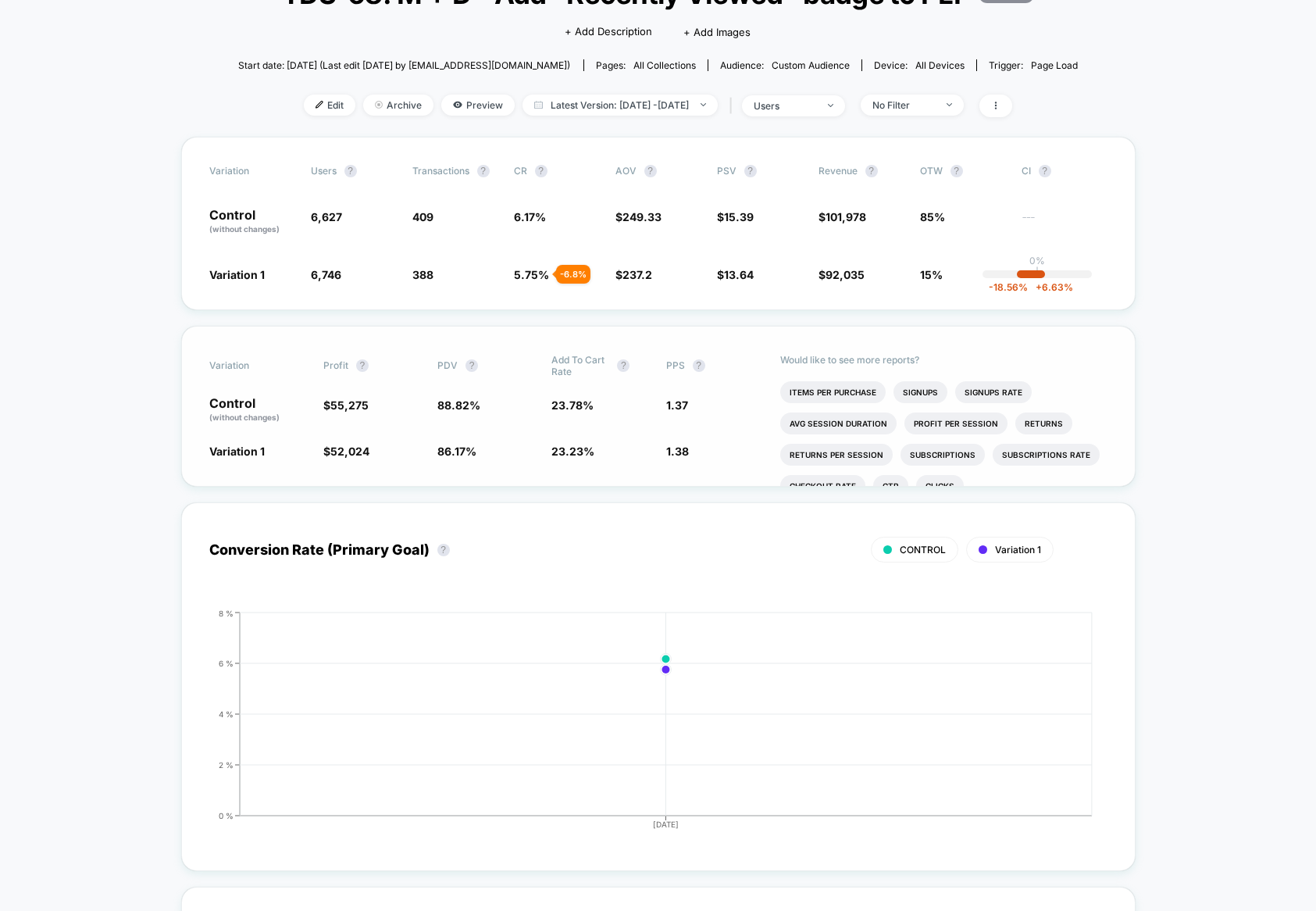
scroll to position [60, 0]
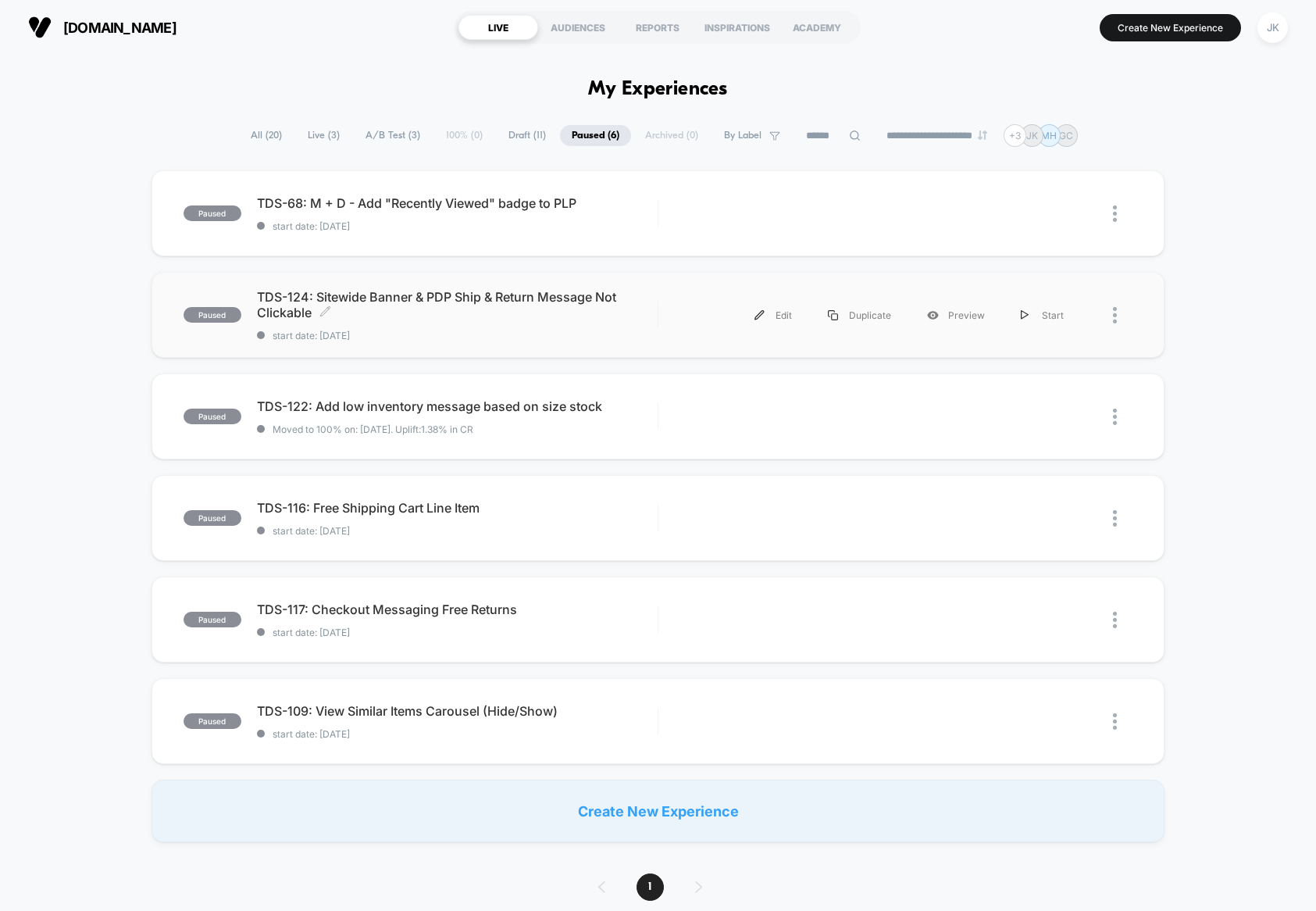
click at [503, 333] on span "start date: [DATE]" at bounding box center [457, 335] width 400 height 12
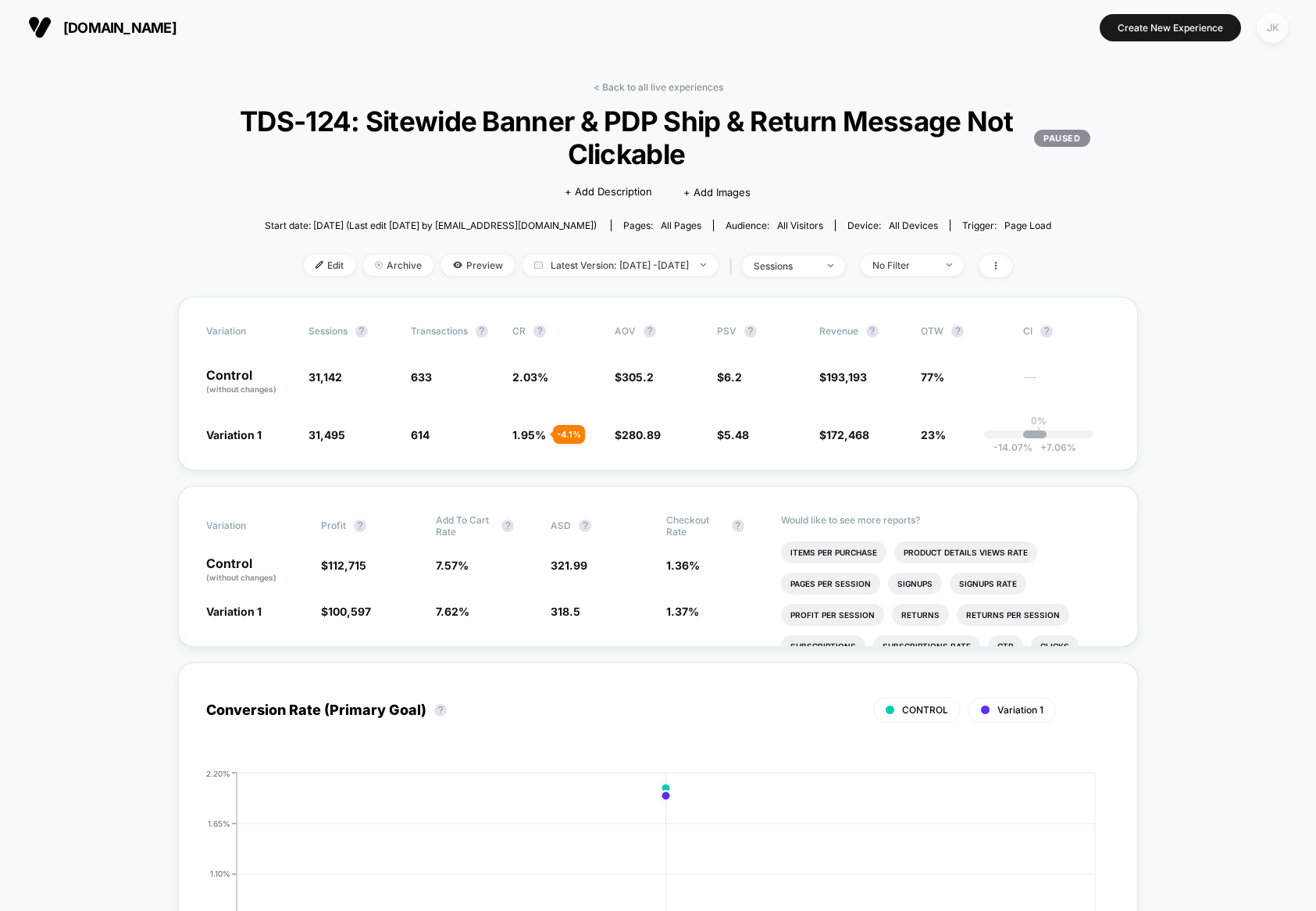
click at [1276, 29] on div "JK" at bounding box center [1272, 28] width 30 height 30
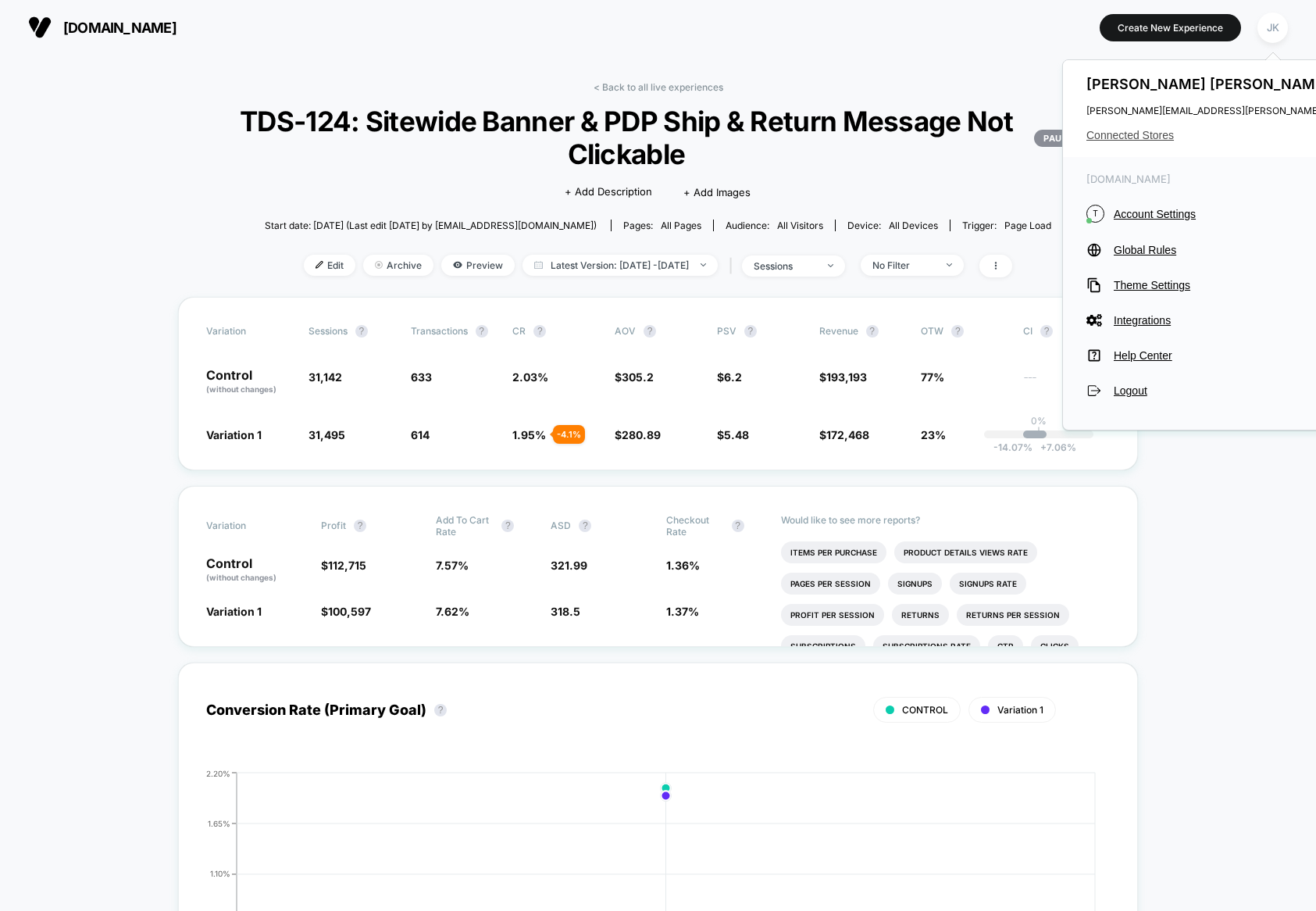
click at [1127, 134] on span "Connected Stores" at bounding box center [1241, 135] width 310 height 13
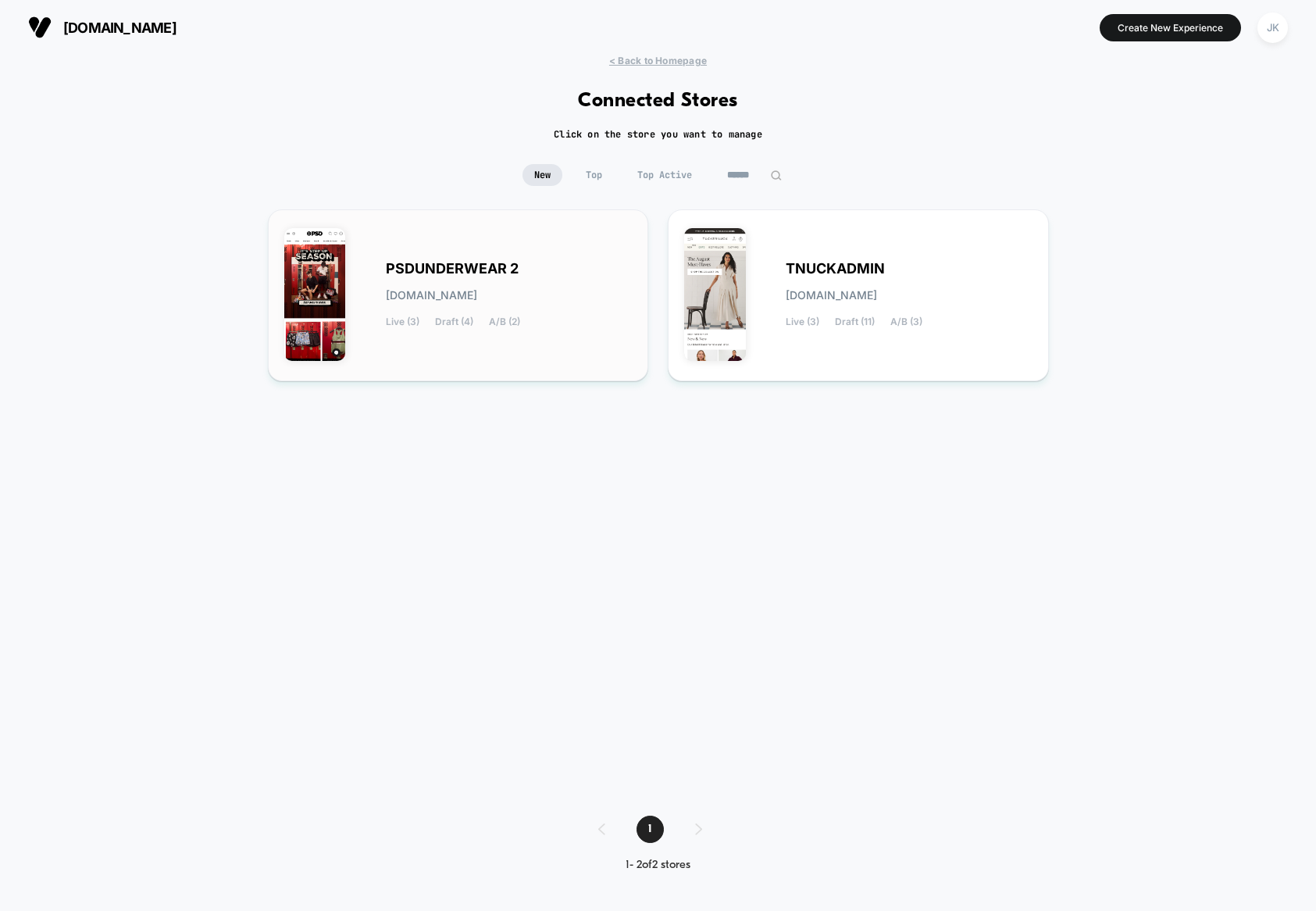
click at [415, 298] on span "[DOMAIN_NAME]" at bounding box center [431, 295] width 91 height 11
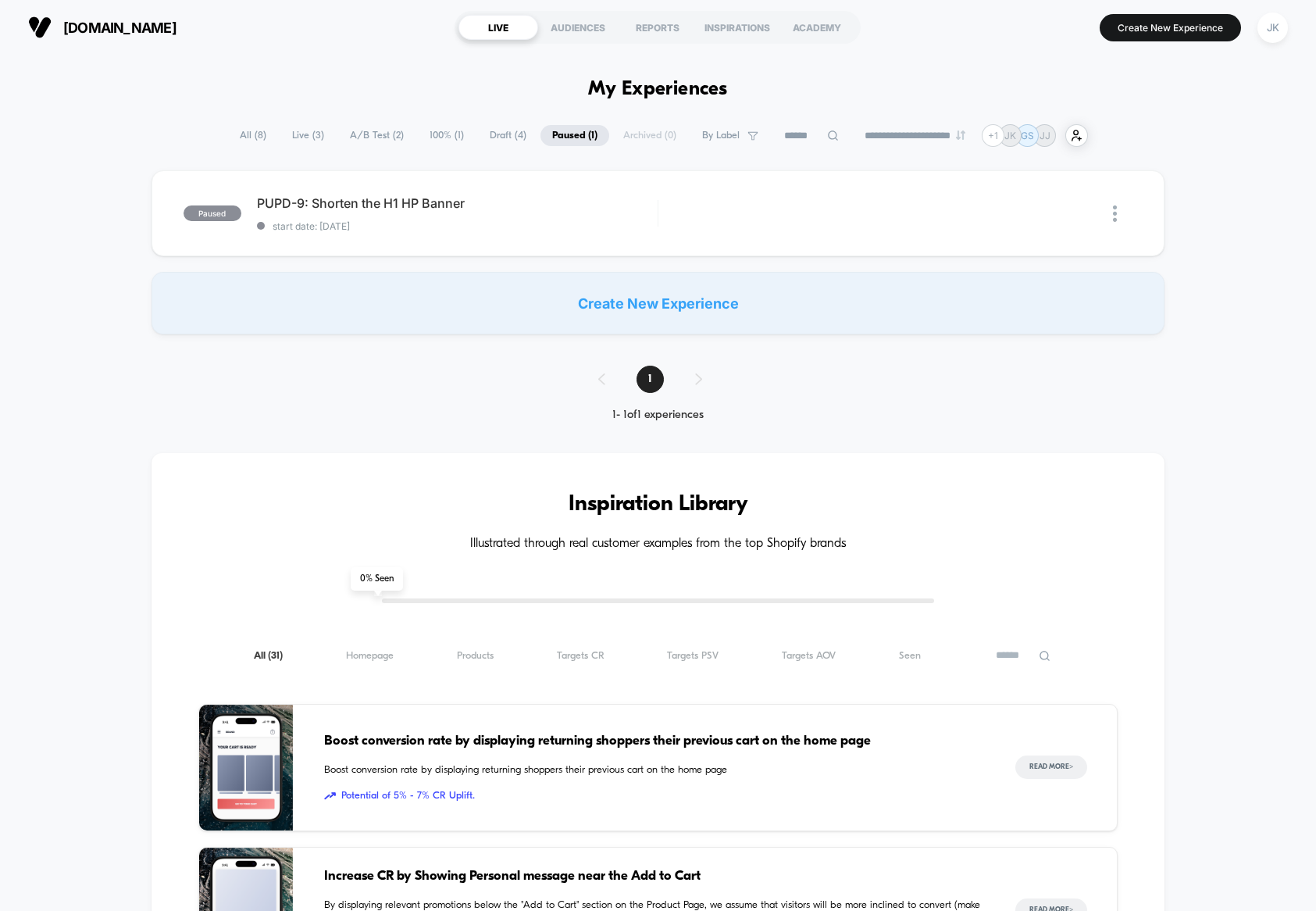
click at [292, 133] on span "Live ( 3 )" at bounding box center [308, 135] width 55 height 21
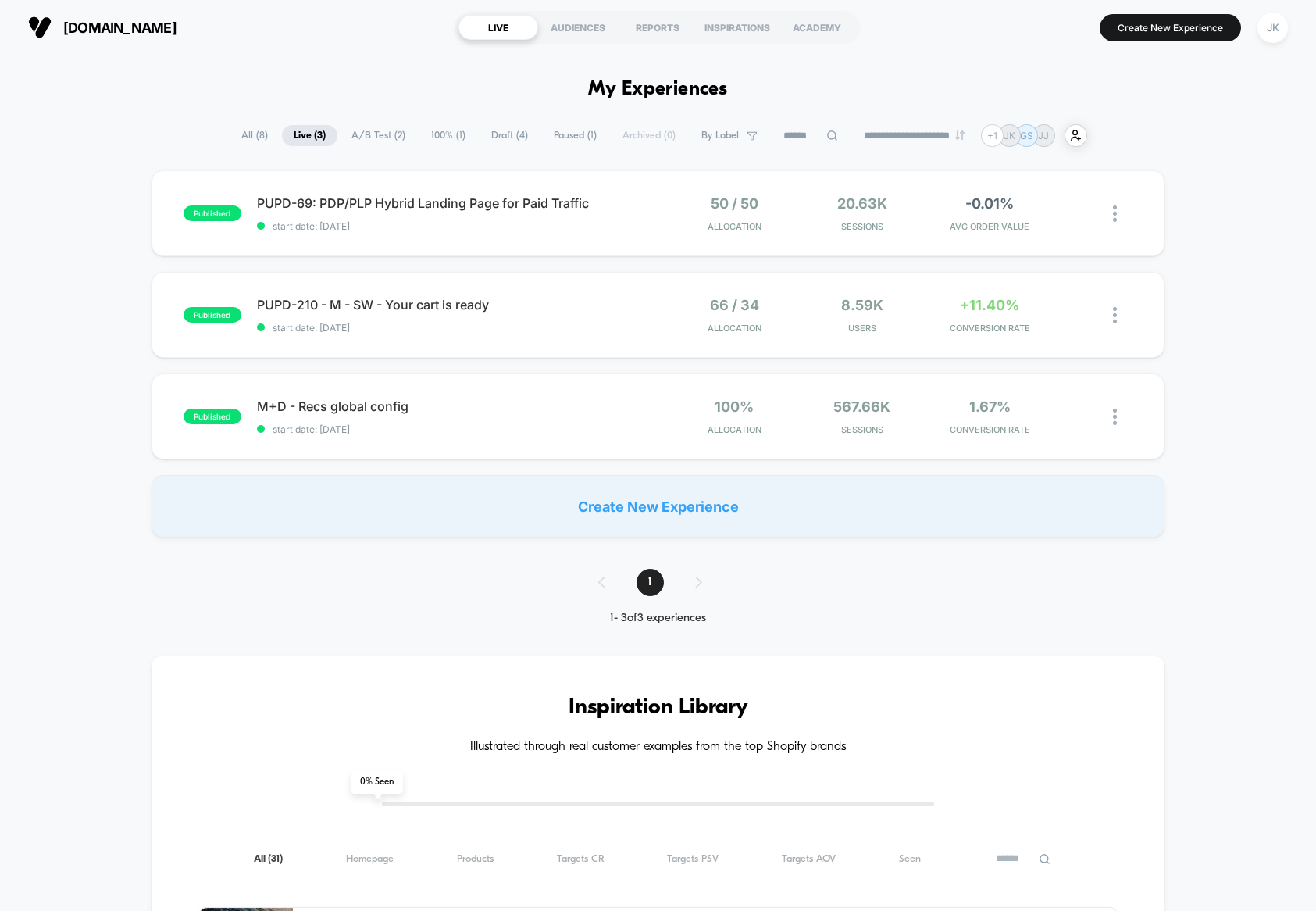
click at [515, 142] on span "Draft ( 4 )" at bounding box center [510, 135] width 60 height 21
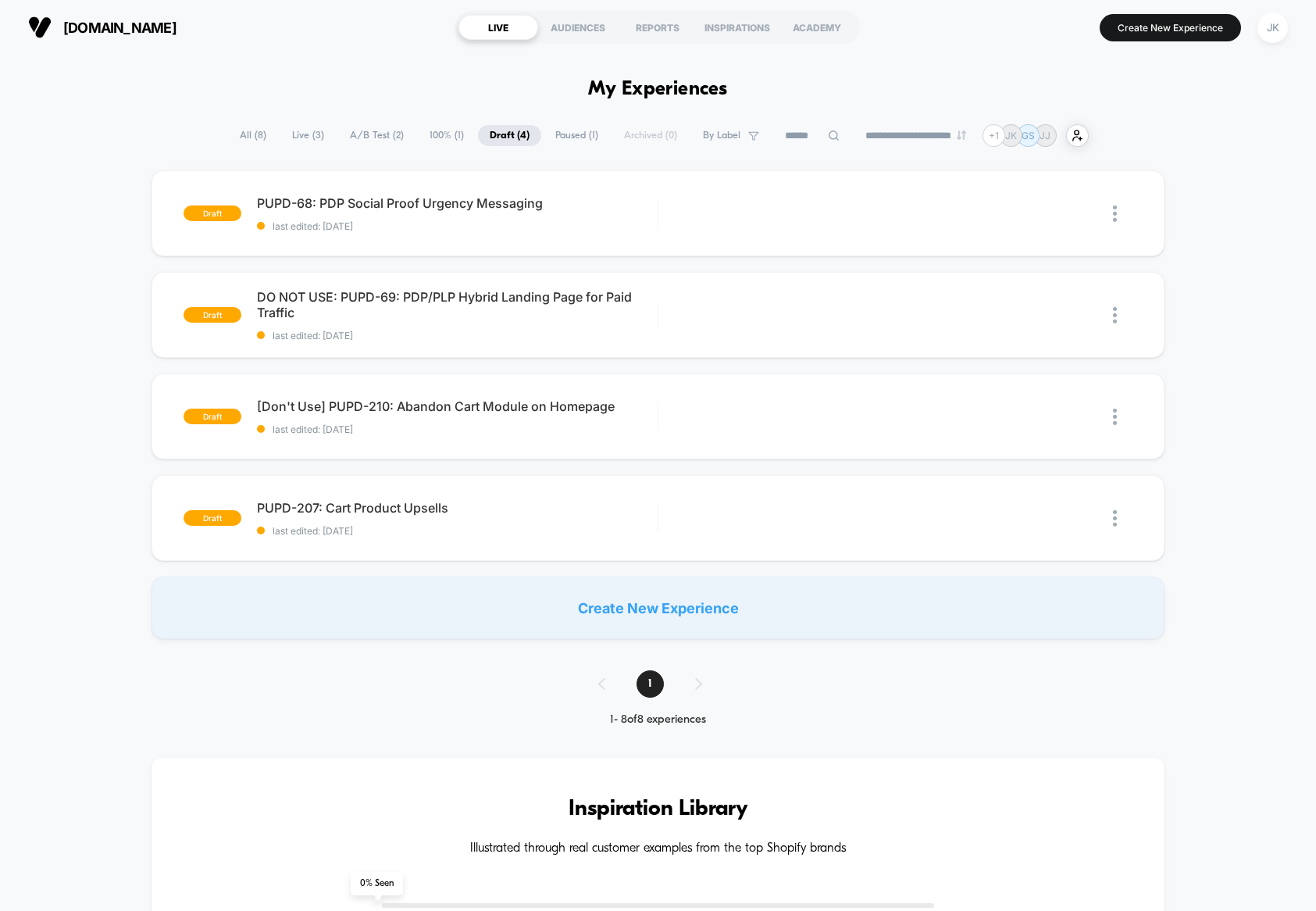
click at [569, 139] on span "Paused ( 1 )" at bounding box center [576, 135] width 66 height 21
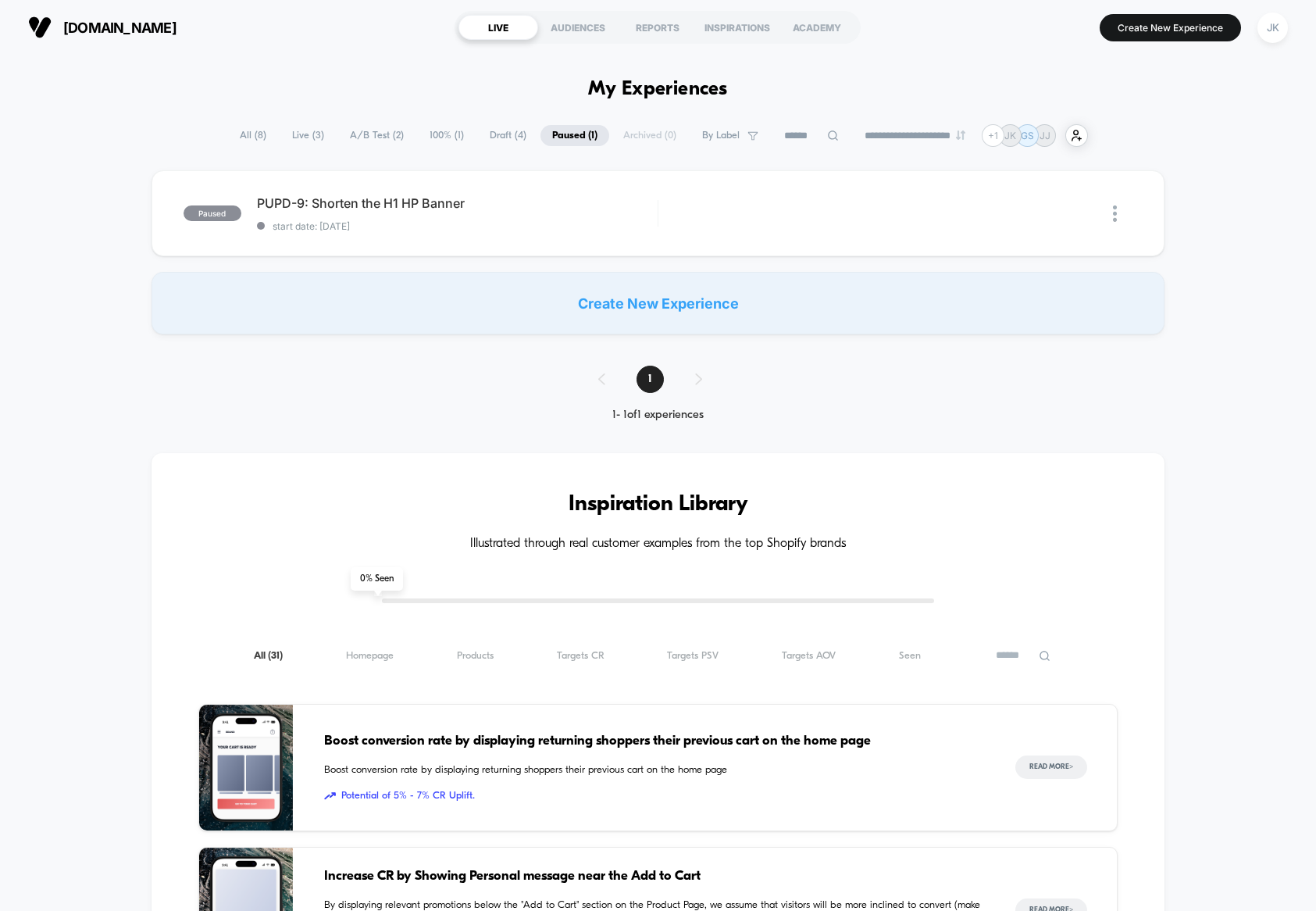
click at [302, 136] on span "Live ( 3 )" at bounding box center [308, 135] width 55 height 21
